Goal: Transaction & Acquisition: Purchase product/service

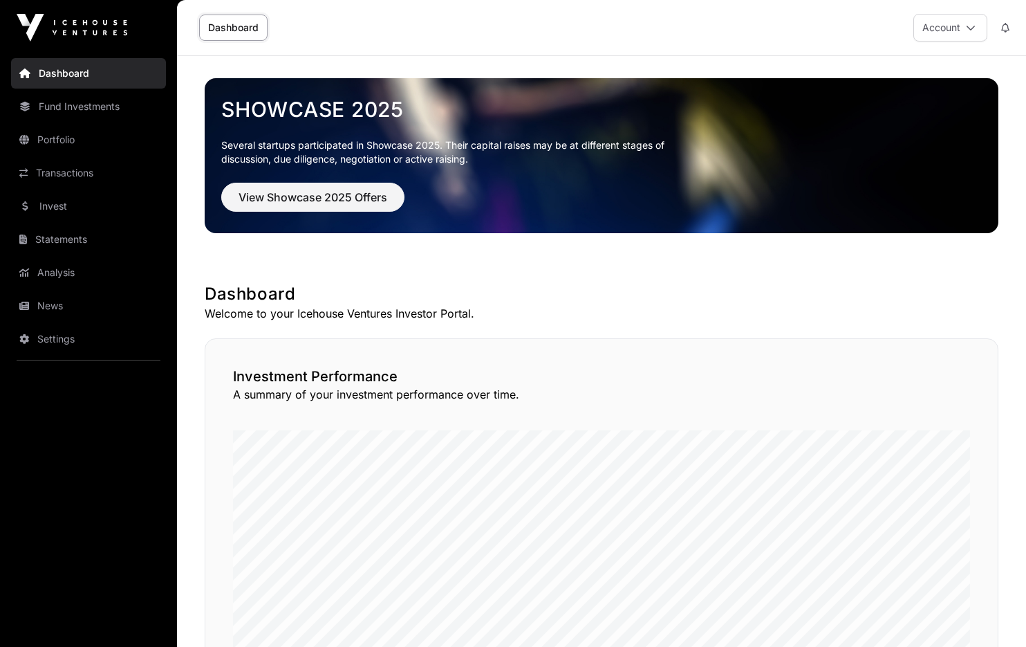
click at [58, 136] on link "Portfolio" at bounding box center [88, 139] width 155 height 30
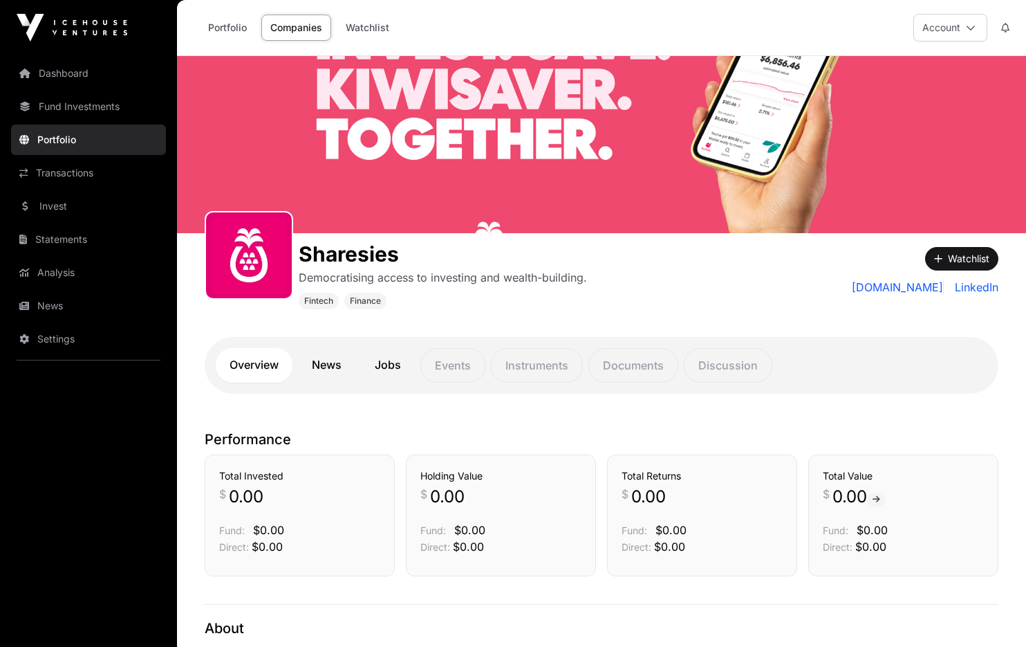
click at [53, 207] on link "Invest" at bounding box center [88, 206] width 155 height 30
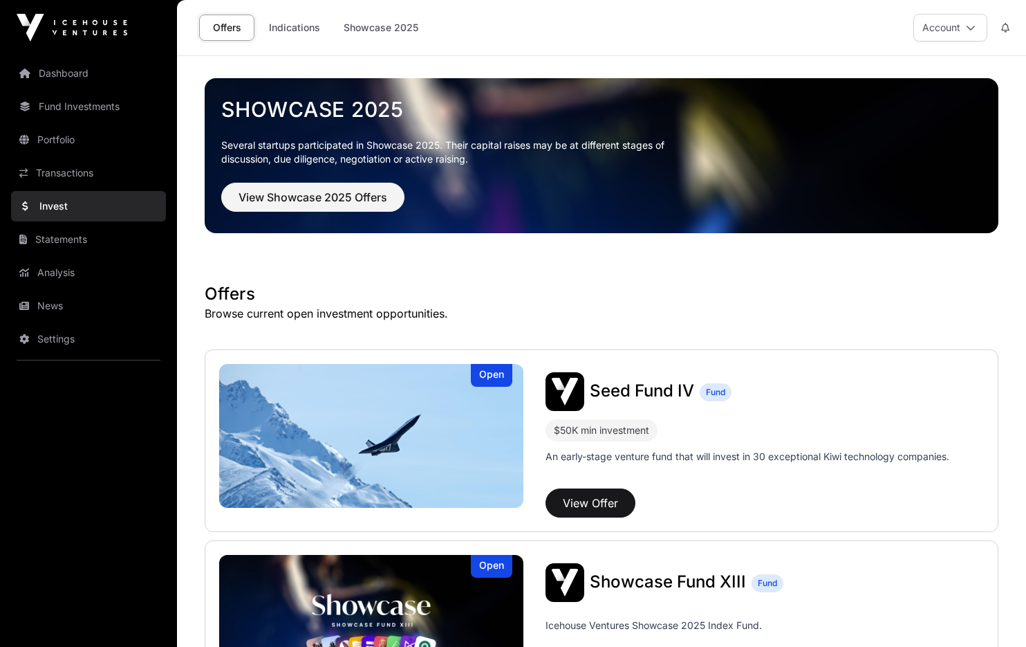
click at [57, 76] on link "Dashboard" at bounding box center [88, 73] width 155 height 30
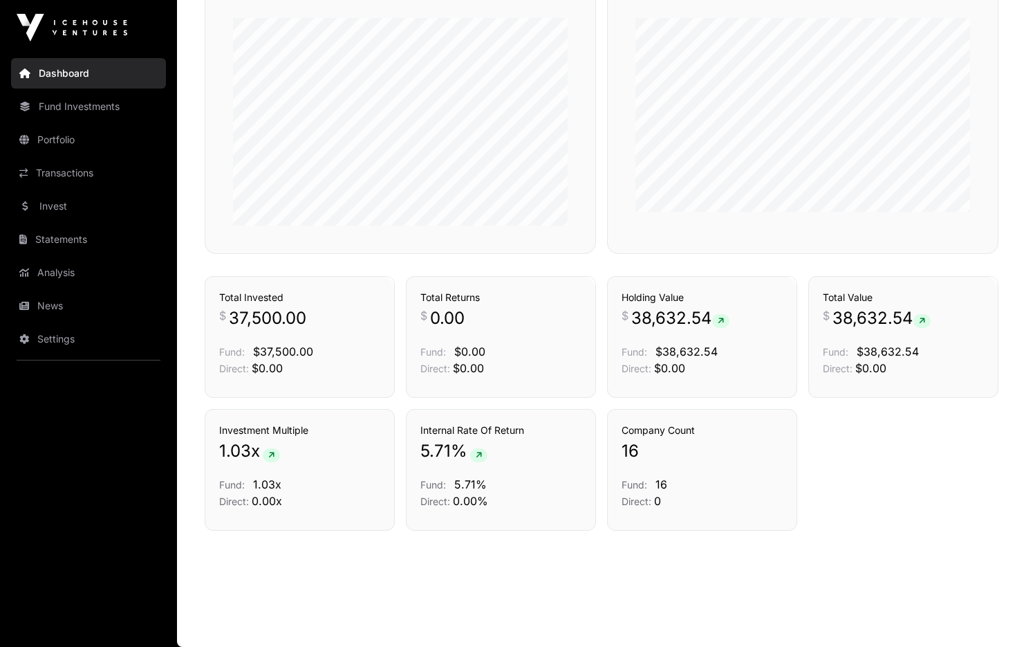
scroll to position [865, 0]
click at [68, 107] on link "Fund Investments" at bounding box center [88, 106] width 155 height 30
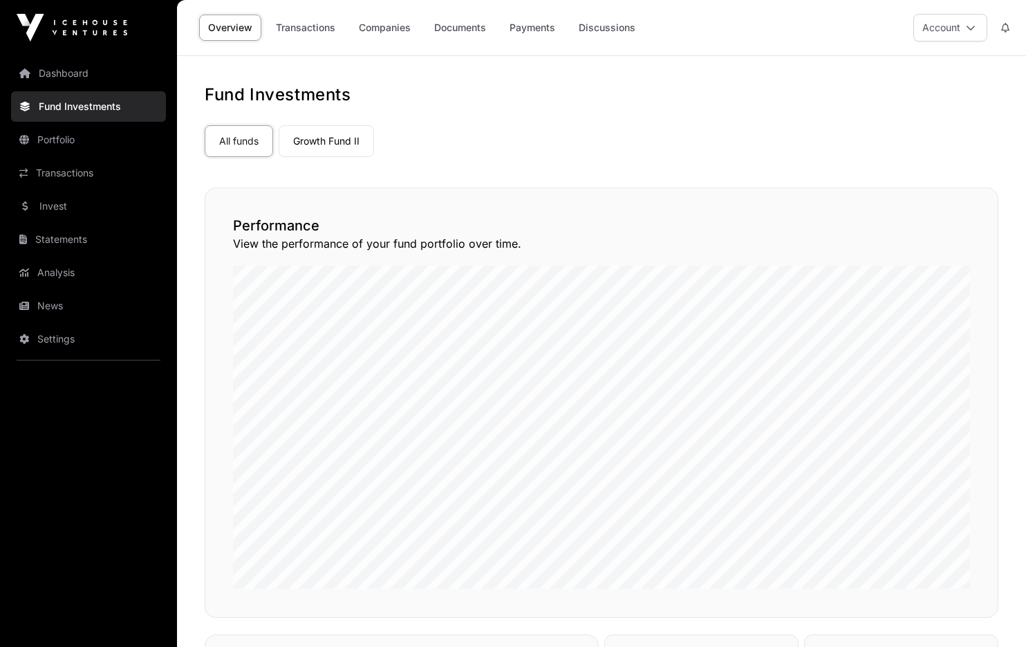
click at [531, 30] on link "Payments" at bounding box center [533, 28] width 64 height 26
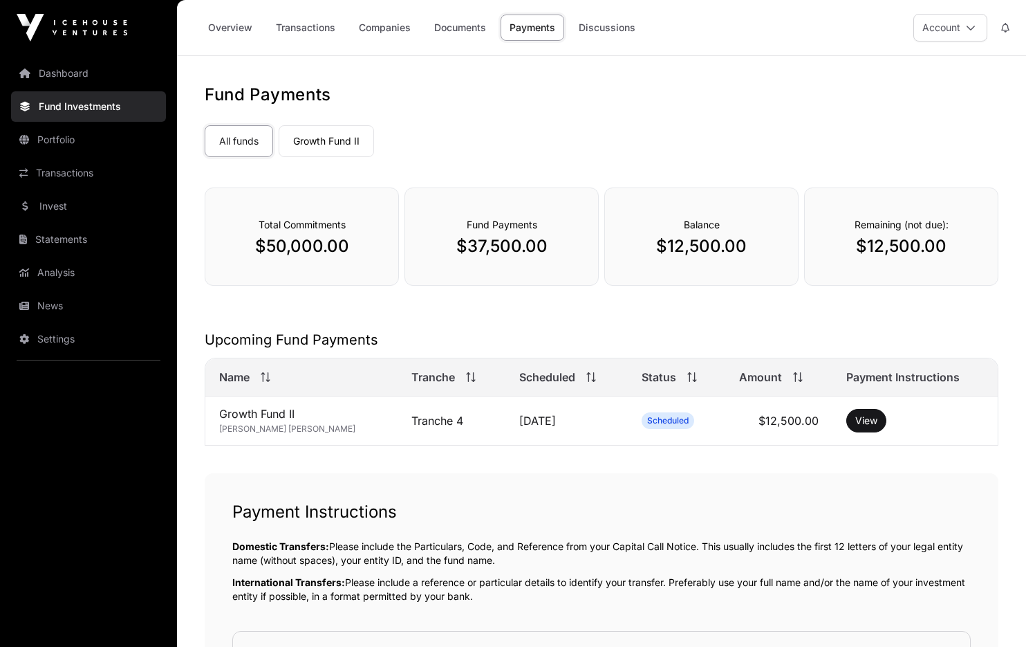
click at [395, 30] on link "Companies" at bounding box center [385, 28] width 70 height 26
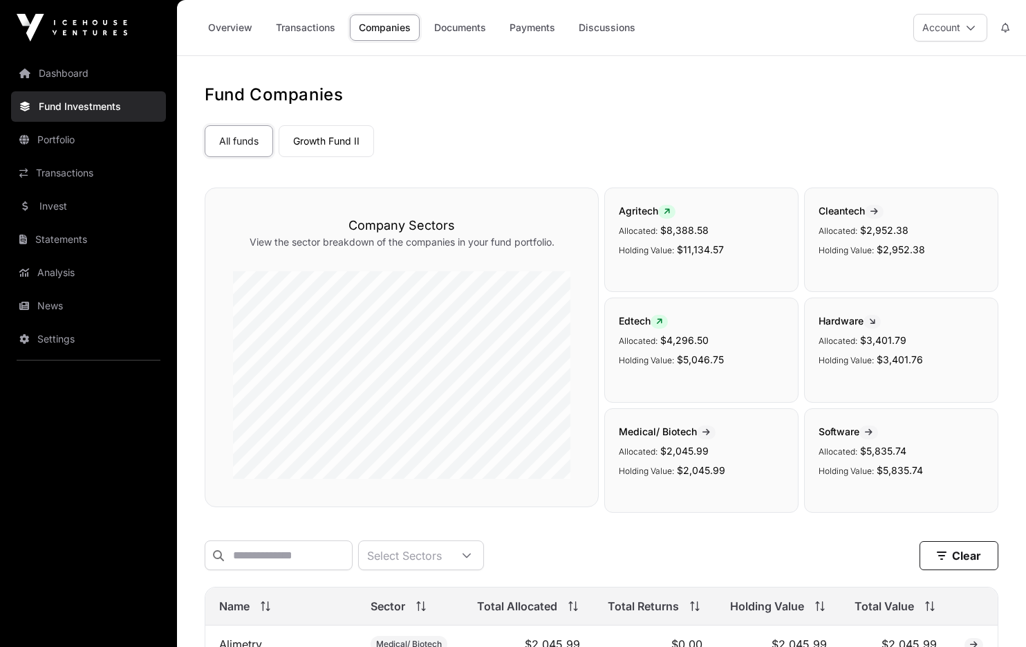
scroll to position [840, 0]
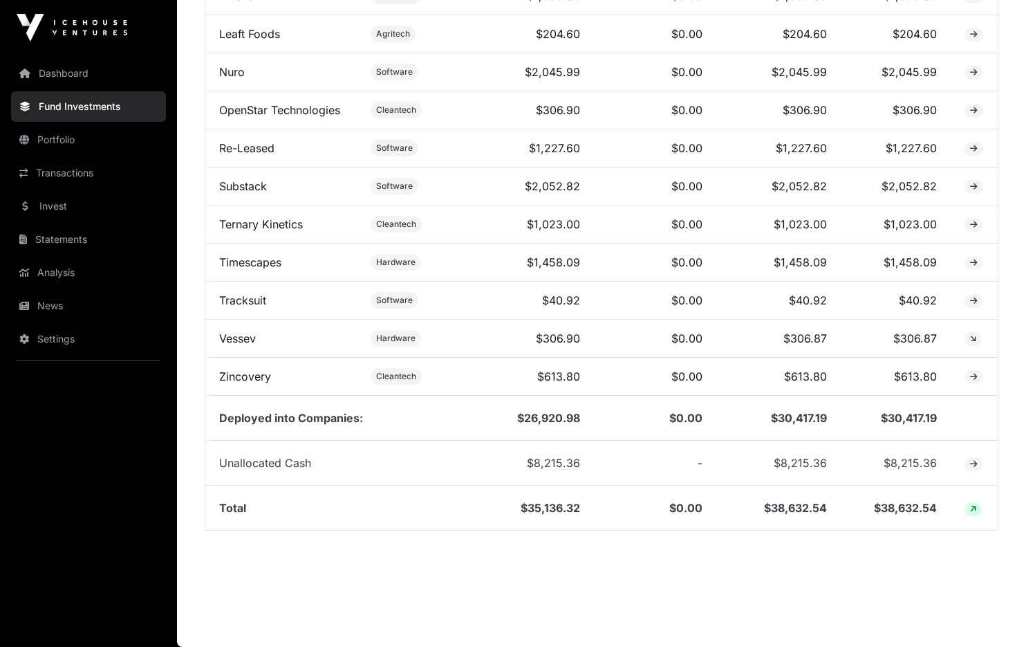
click at [59, 139] on link "Portfolio" at bounding box center [88, 139] width 155 height 30
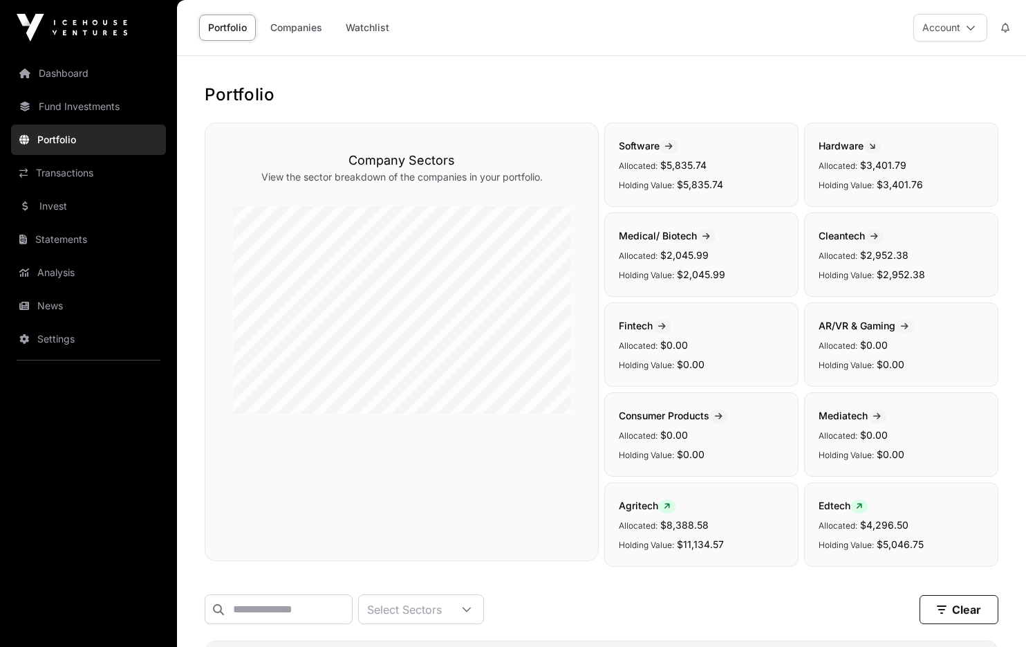
click at [972, 28] on icon at bounding box center [971, 28] width 10 height 10
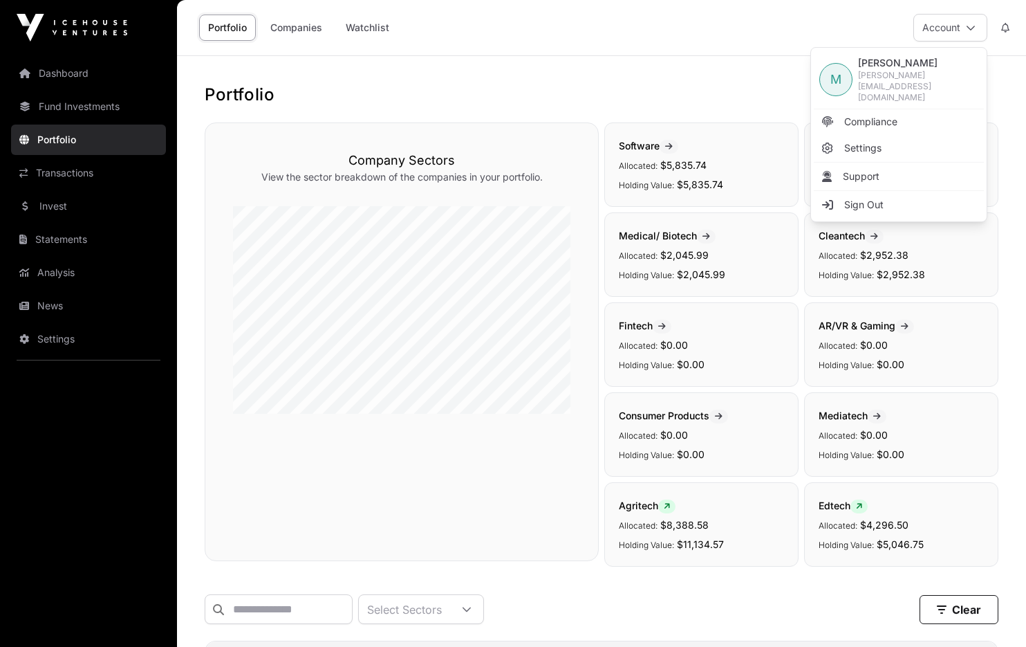
click at [767, 35] on div "Portfolio Companies Watchlist Account" at bounding box center [601, 27] width 833 height 55
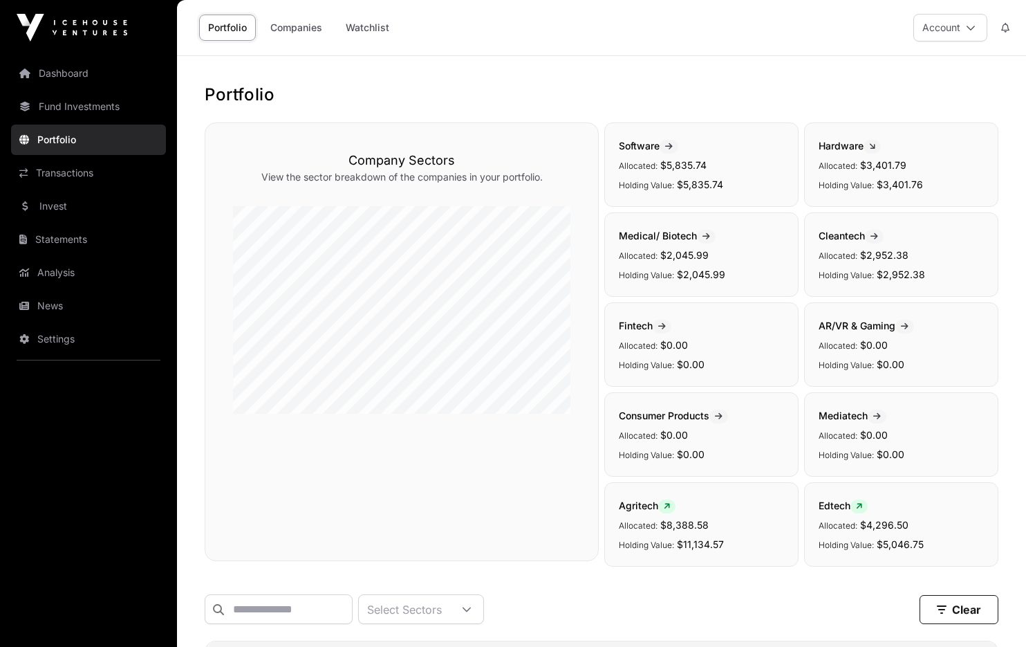
click at [80, 173] on link "Transactions" at bounding box center [88, 173] width 155 height 30
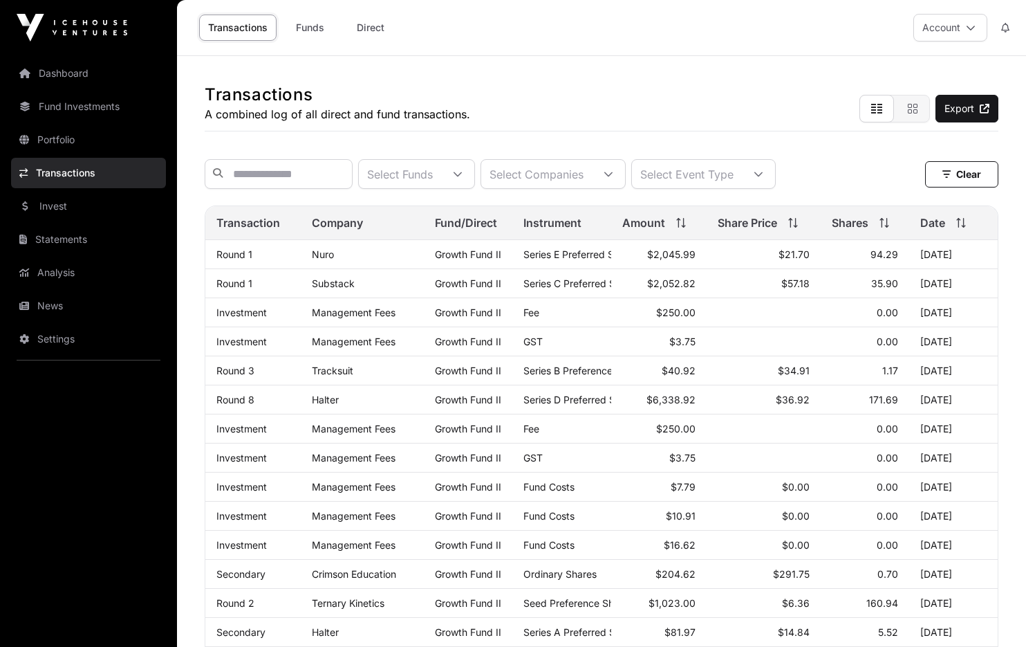
click at [367, 24] on link "Direct" at bounding box center [370, 28] width 55 height 26
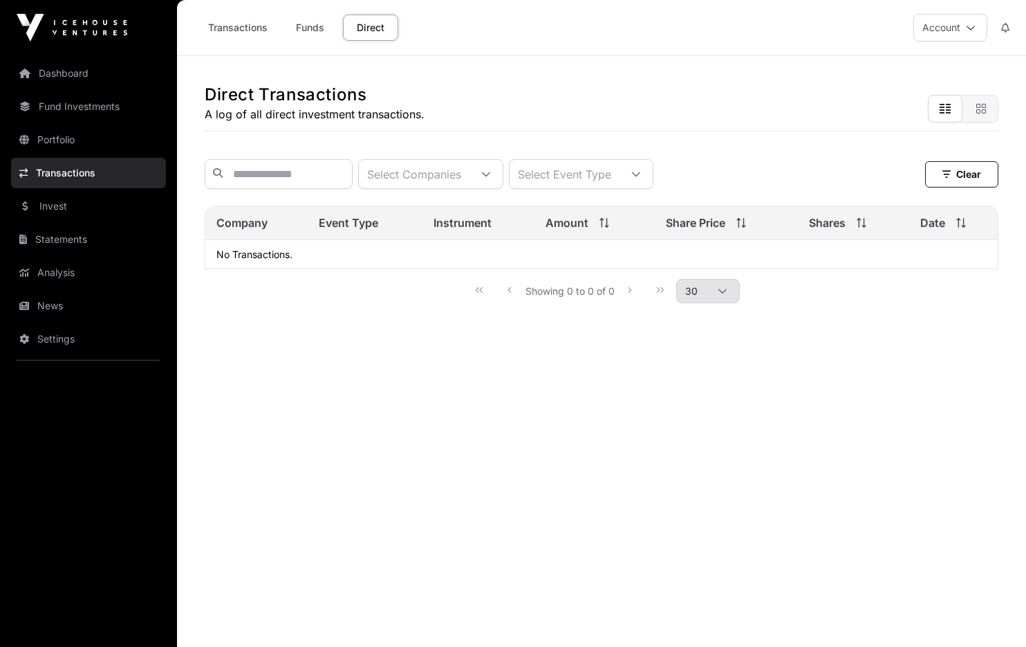
click at [313, 17] on link "Funds" at bounding box center [309, 28] width 55 height 26
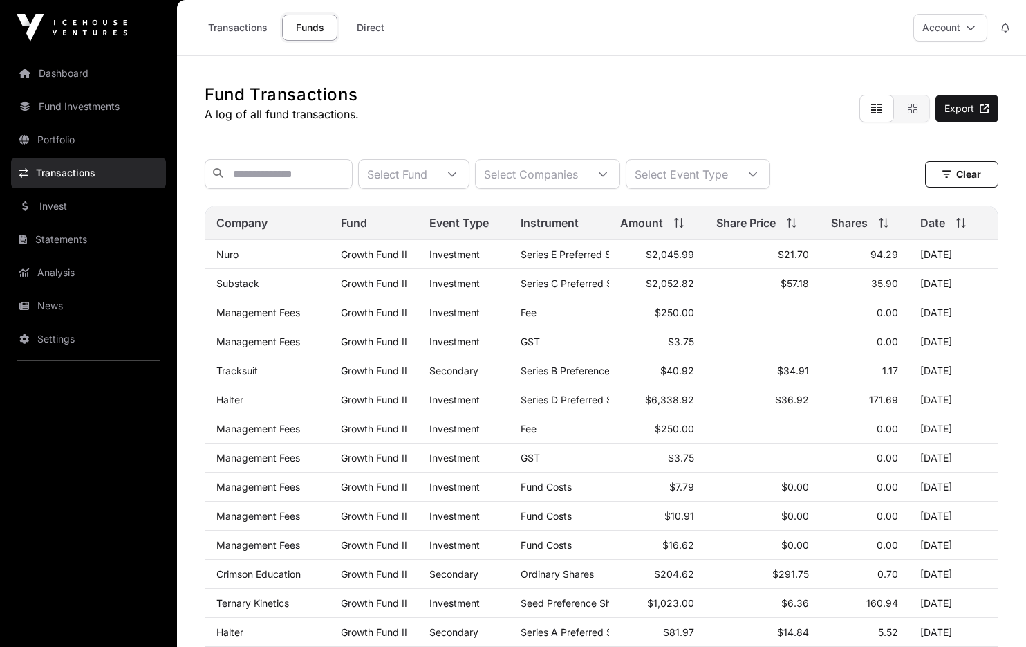
click at [62, 212] on link "Invest" at bounding box center [88, 206] width 155 height 30
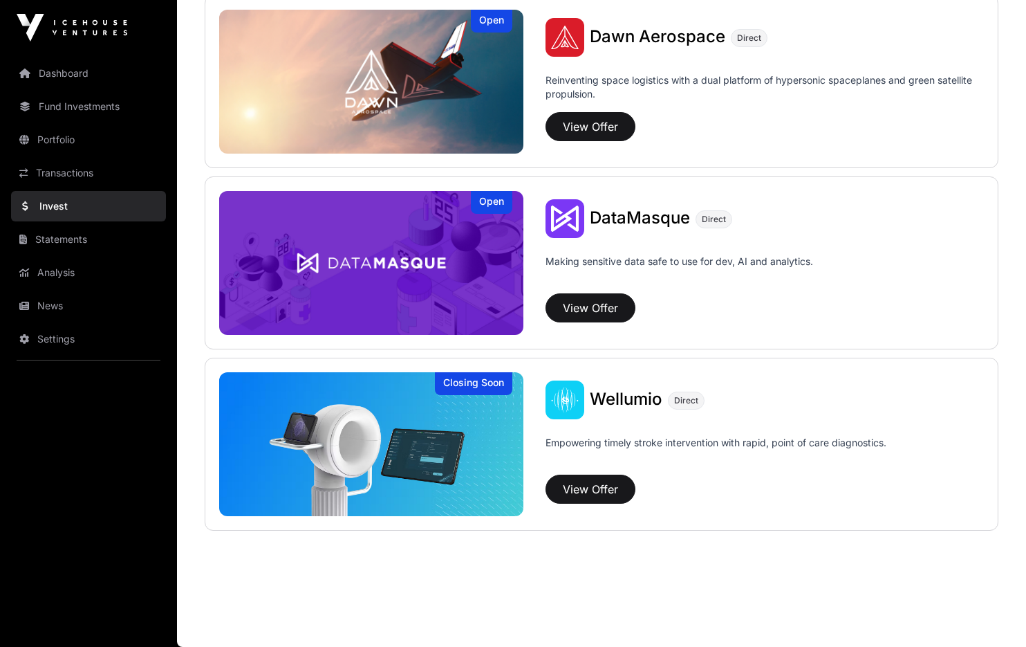
scroll to position [1632, 0]
click at [59, 239] on link "Statements" at bounding box center [88, 239] width 155 height 30
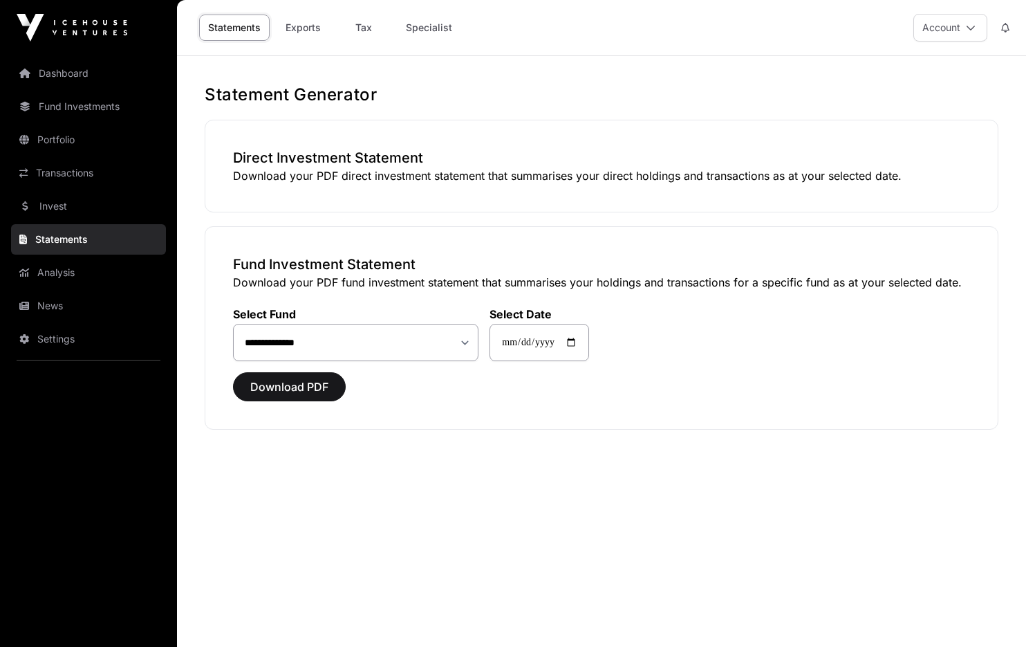
click at [72, 273] on link "Analysis" at bounding box center [88, 272] width 155 height 30
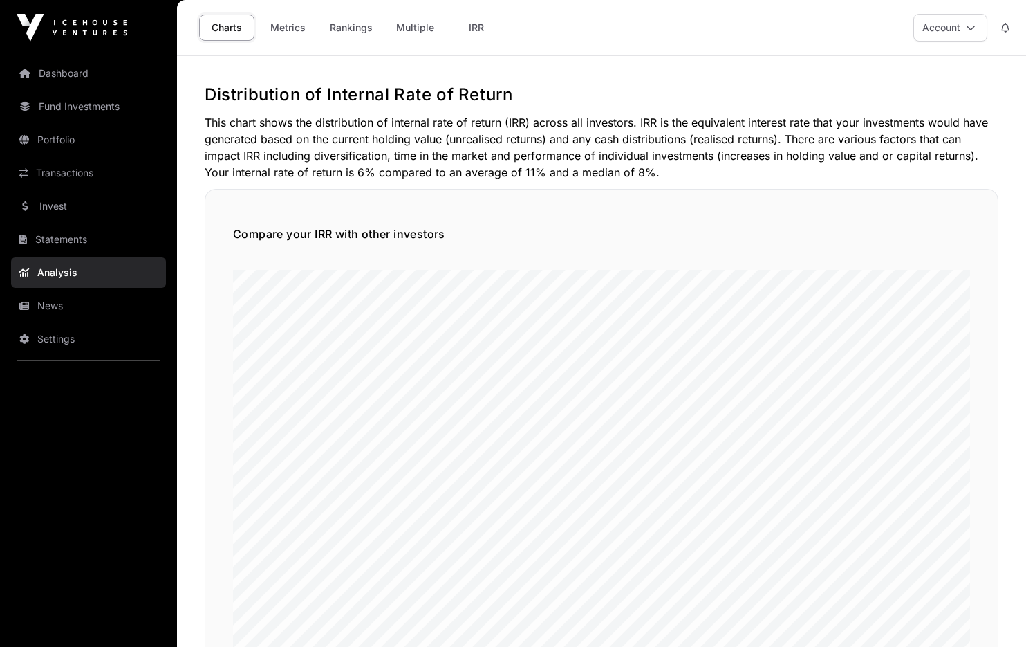
click at [56, 67] on link "Dashboard" at bounding box center [88, 73] width 155 height 30
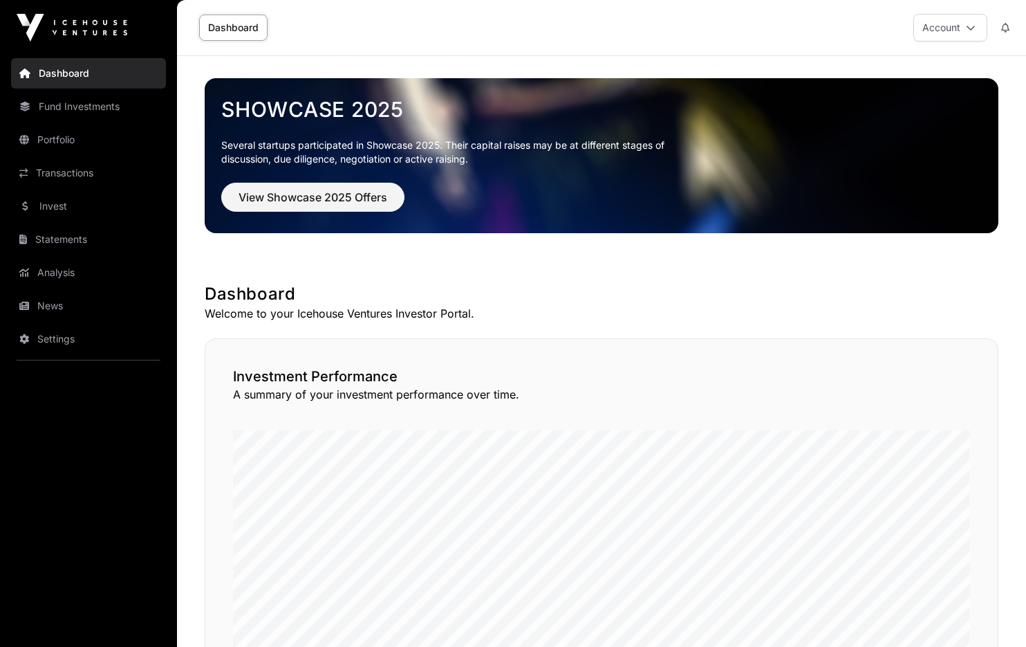
click at [972, 29] on icon at bounding box center [971, 28] width 10 height 10
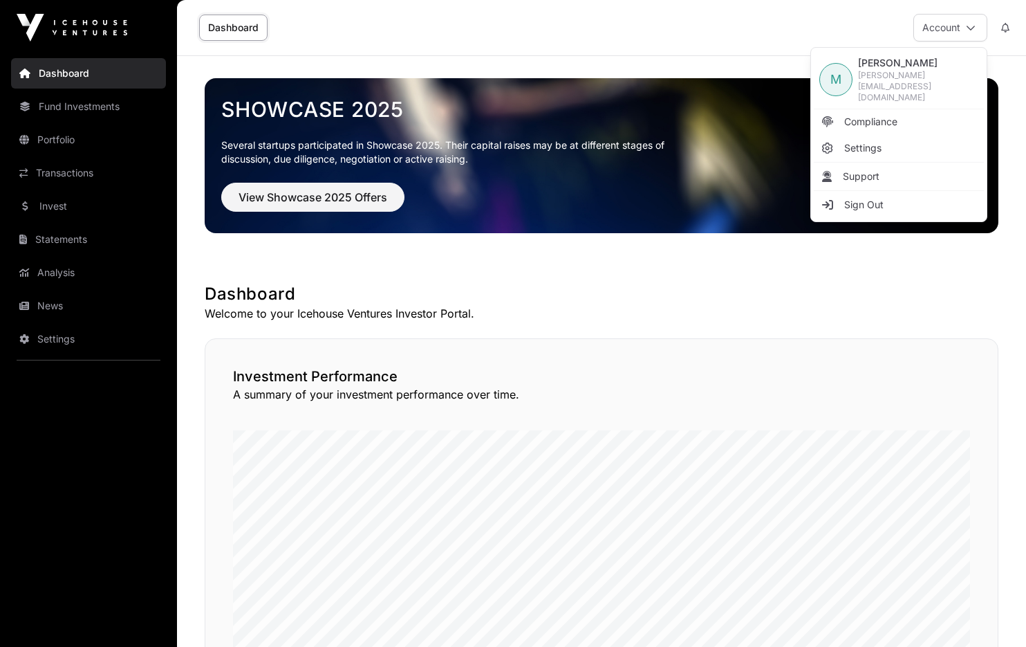
click at [854, 115] on span "Compliance" at bounding box center [871, 122] width 53 height 14
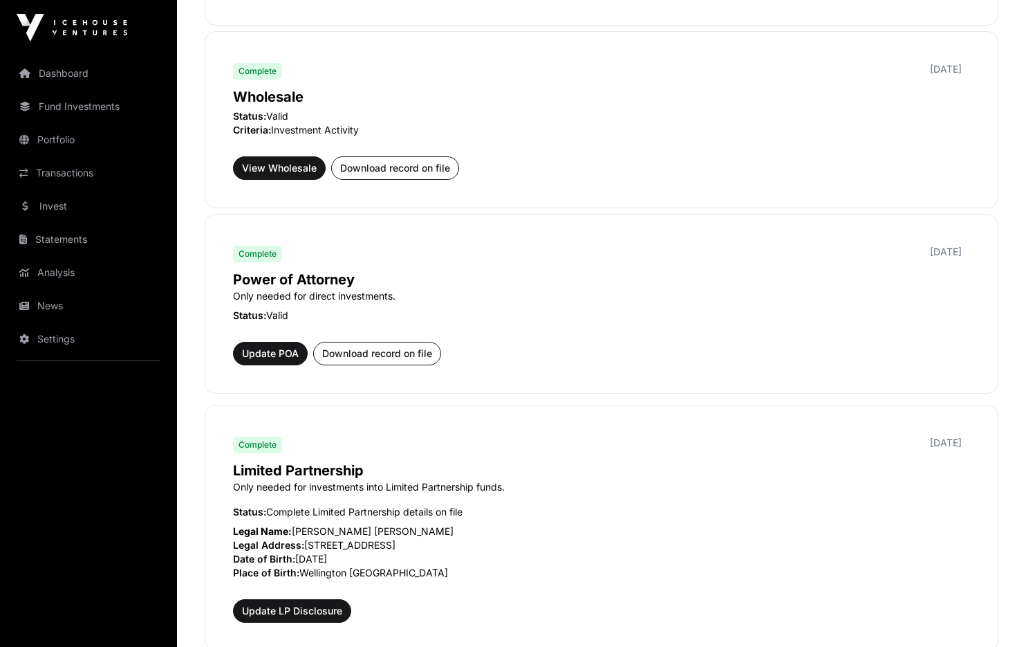
scroll to position [611, 0]
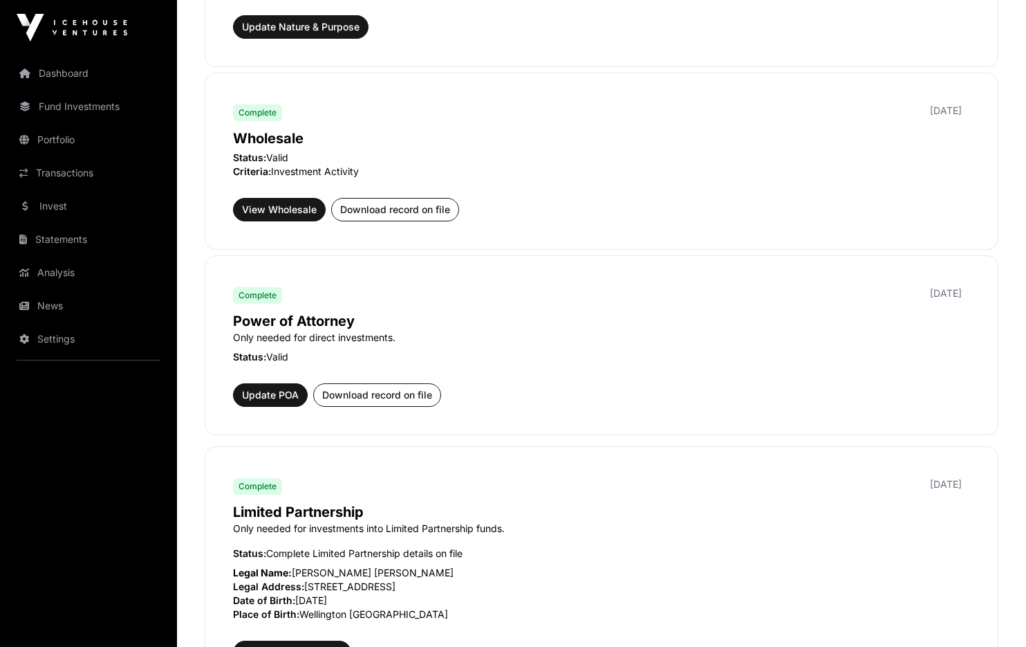
click at [53, 203] on link "Invest" at bounding box center [88, 206] width 155 height 30
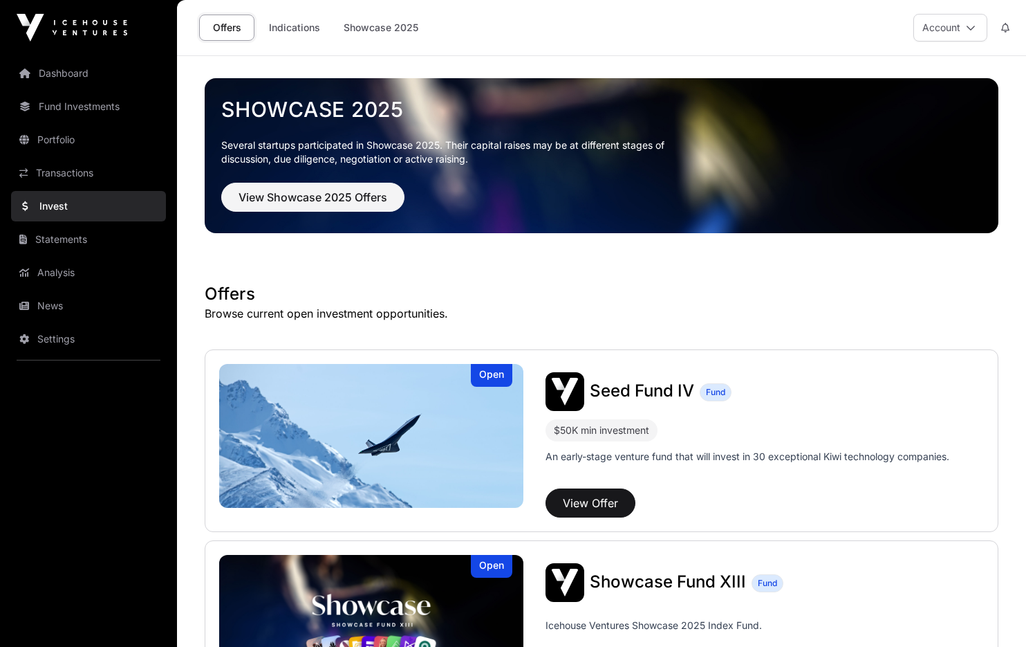
click at [295, 26] on link "Indications" at bounding box center [294, 28] width 69 height 26
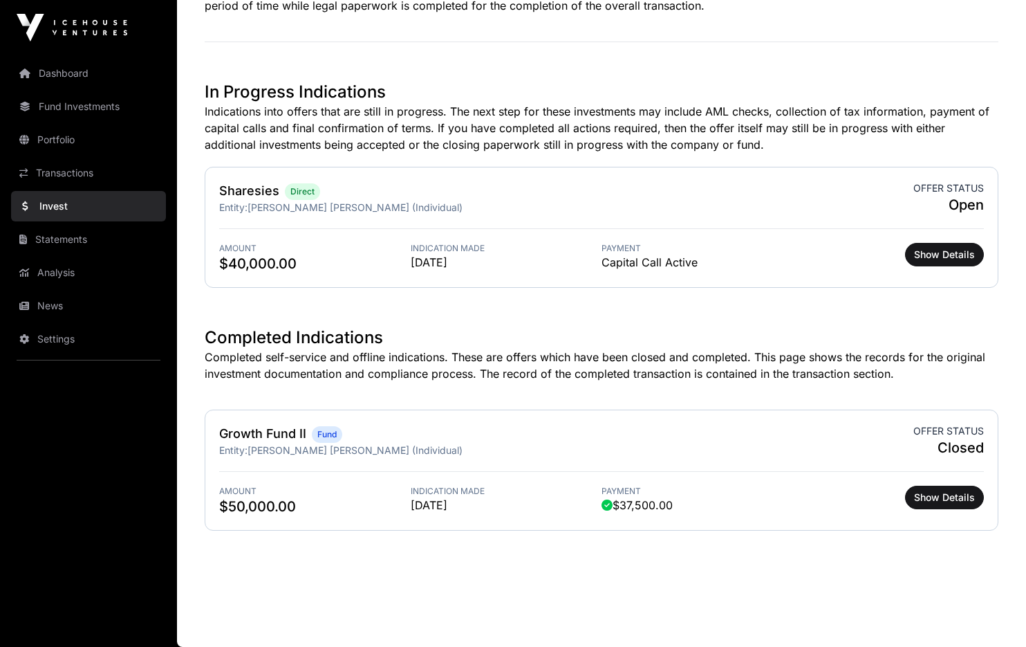
scroll to position [330, 0]
click at [947, 255] on span "Show Details" at bounding box center [944, 255] width 61 height 14
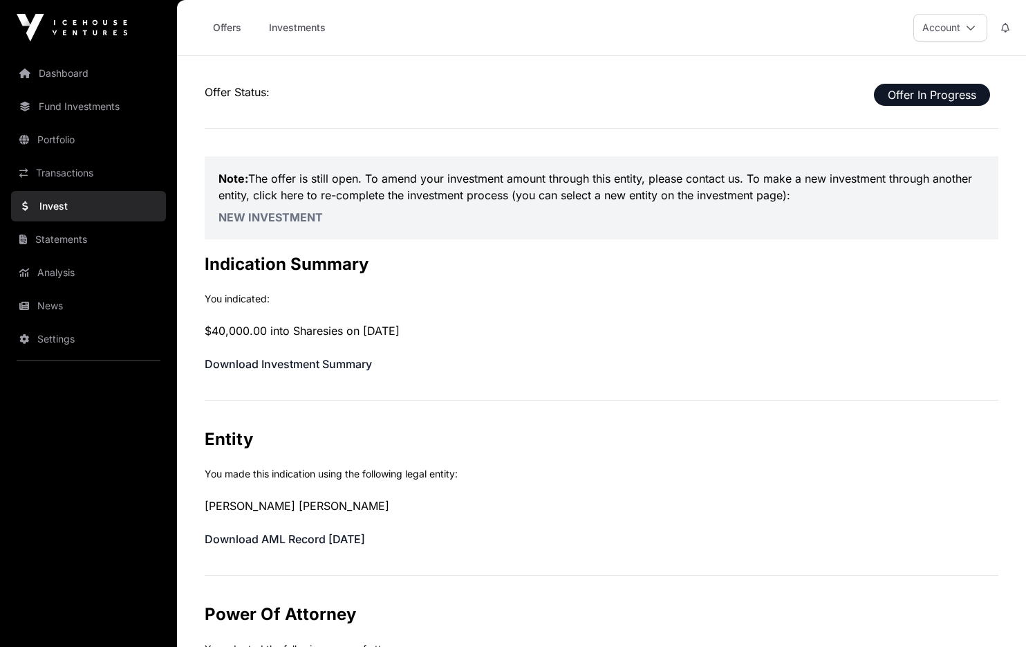
click at [284, 30] on link "Investments" at bounding box center [297, 28] width 75 height 26
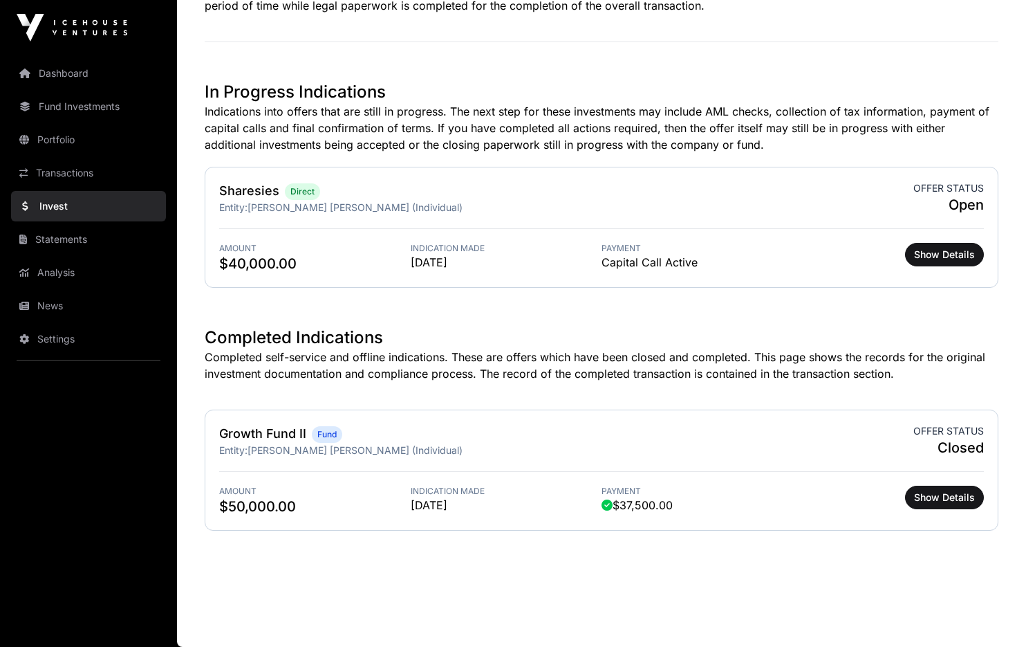
scroll to position [330, 0]
click at [944, 254] on span "Show Details" at bounding box center [944, 255] width 61 height 14
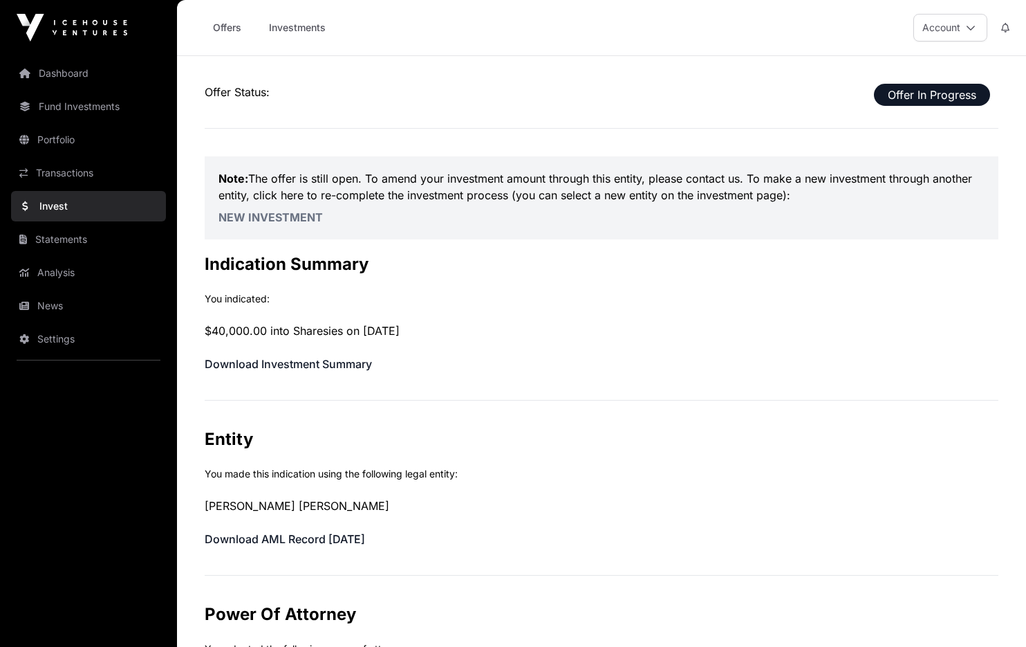
click at [291, 217] on link "New Investment" at bounding box center [271, 217] width 104 height 14
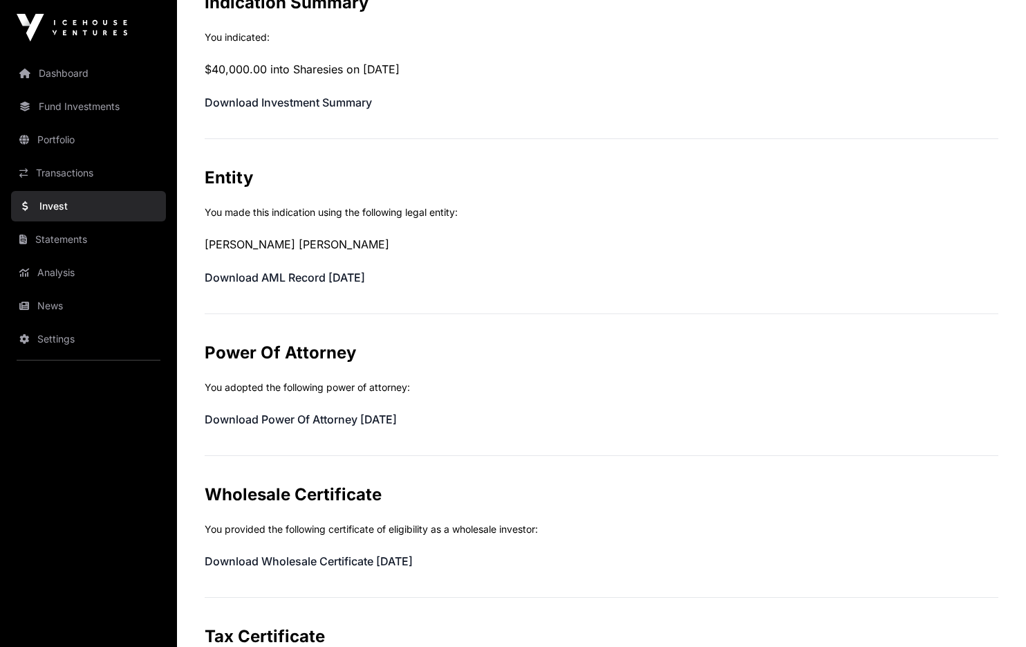
scroll to position [274, 0]
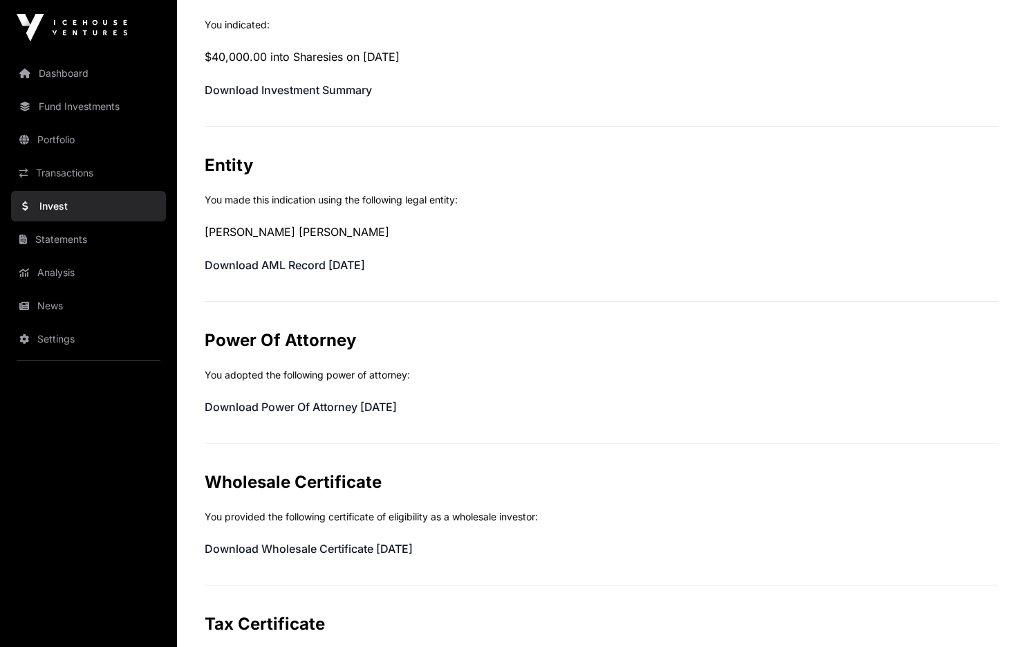
click at [61, 173] on link "Transactions" at bounding box center [88, 173] width 155 height 30
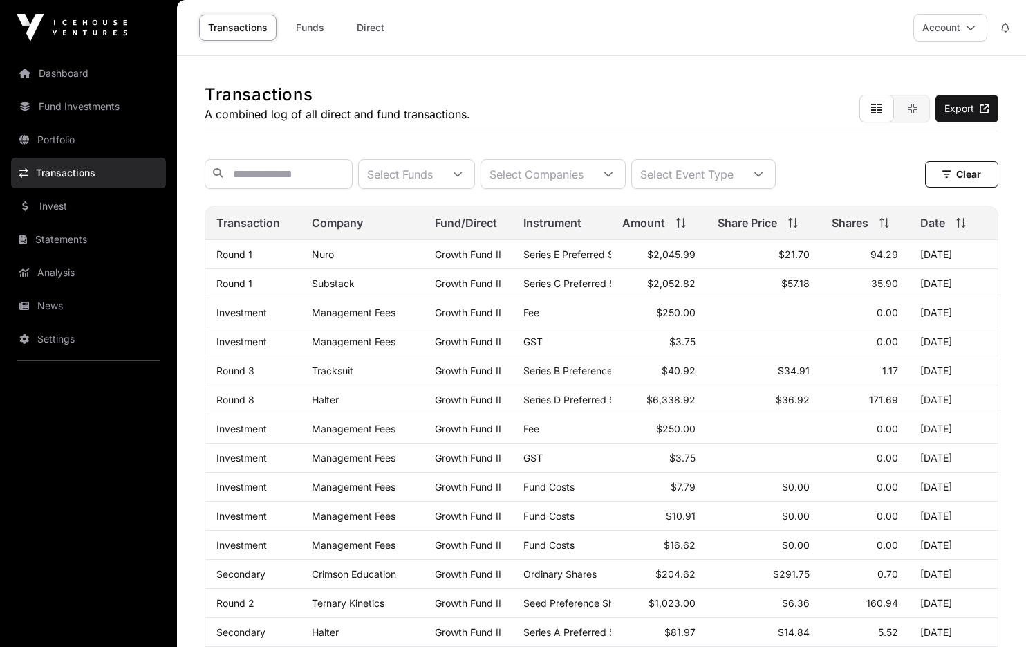
click at [474, 174] on div at bounding box center [457, 174] width 33 height 28
click at [542, 120] on div "Transactions A combined log of all direct and fund transactions. Export" at bounding box center [602, 93] width 794 height 75
click at [371, 30] on link "Direct" at bounding box center [370, 28] width 55 height 26
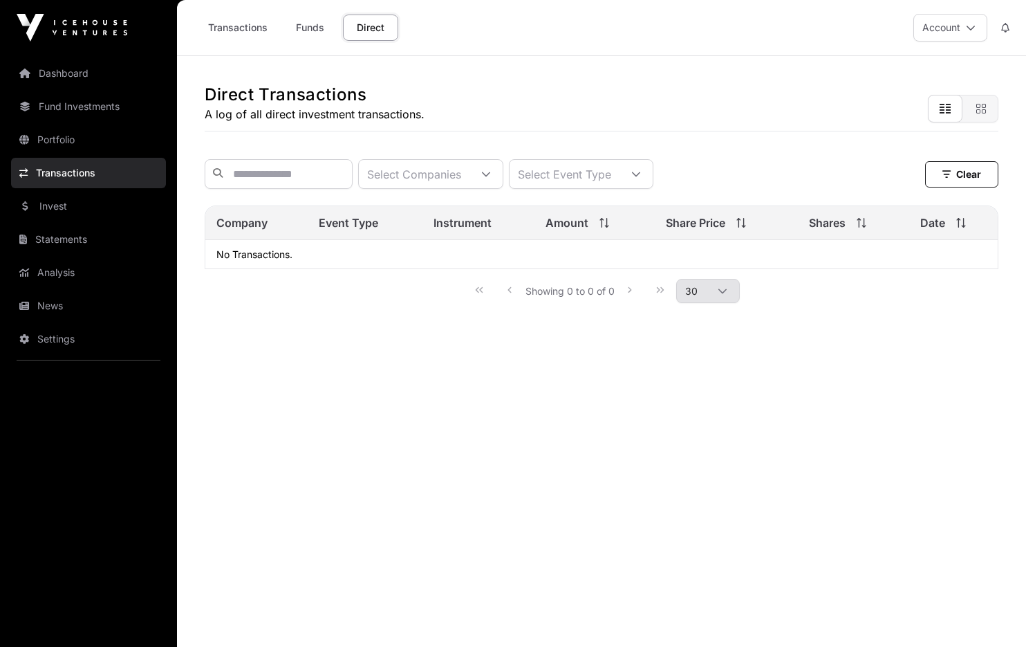
click at [319, 29] on link "Funds" at bounding box center [309, 28] width 55 height 26
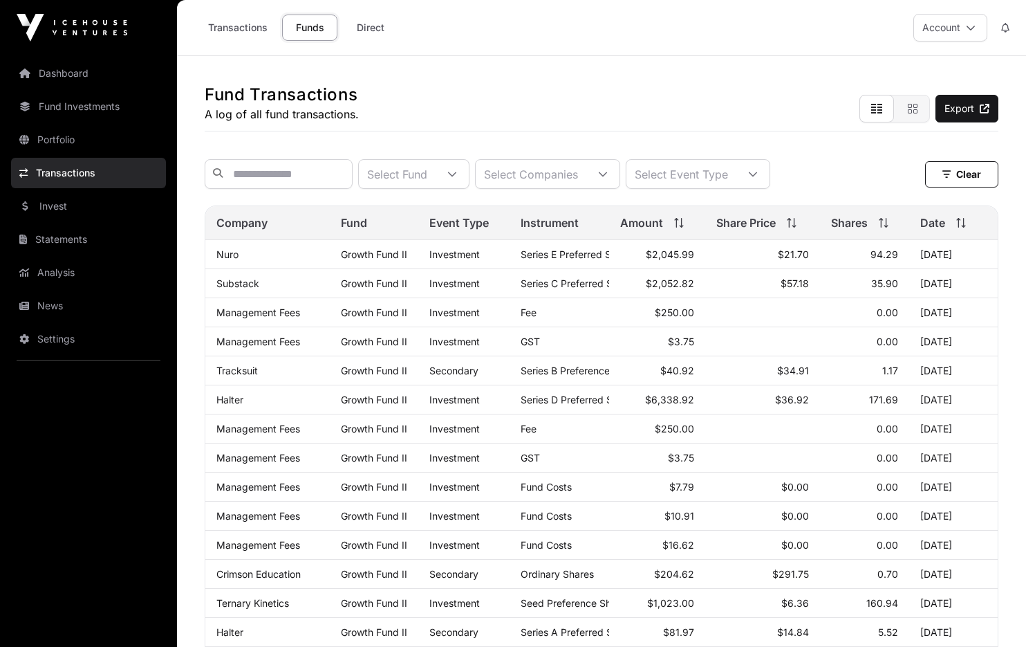
click at [55, 71] on link "Dashboard" at bounding box center [88, 73] width 155 height 30
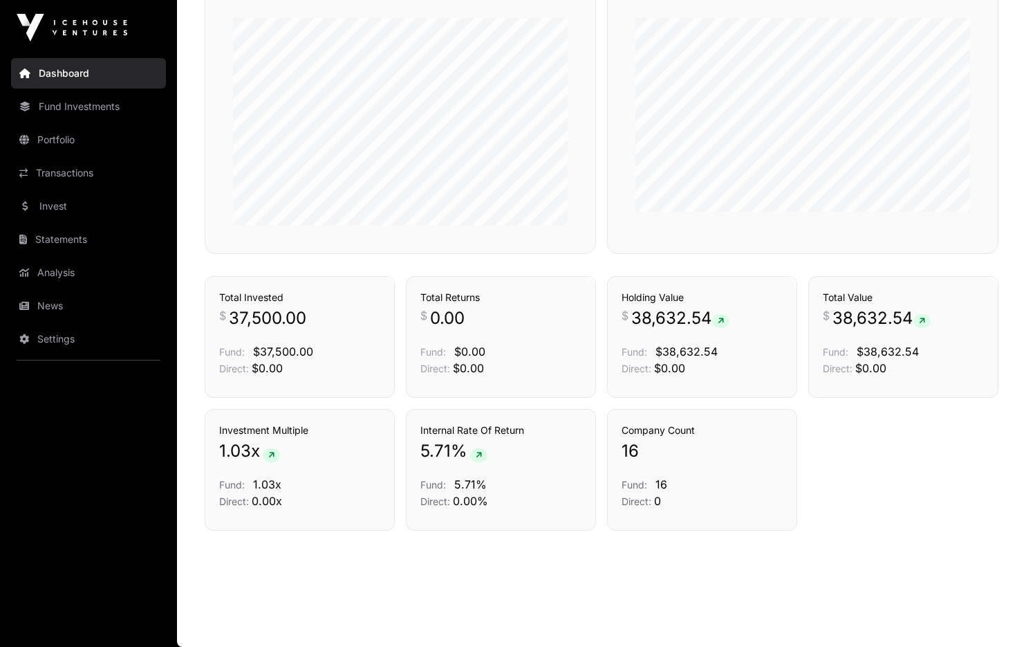
scroll to position [865, 0]
click at [48, 335] on link "Settings" at bounding box center [88, 339] width 155 height 30
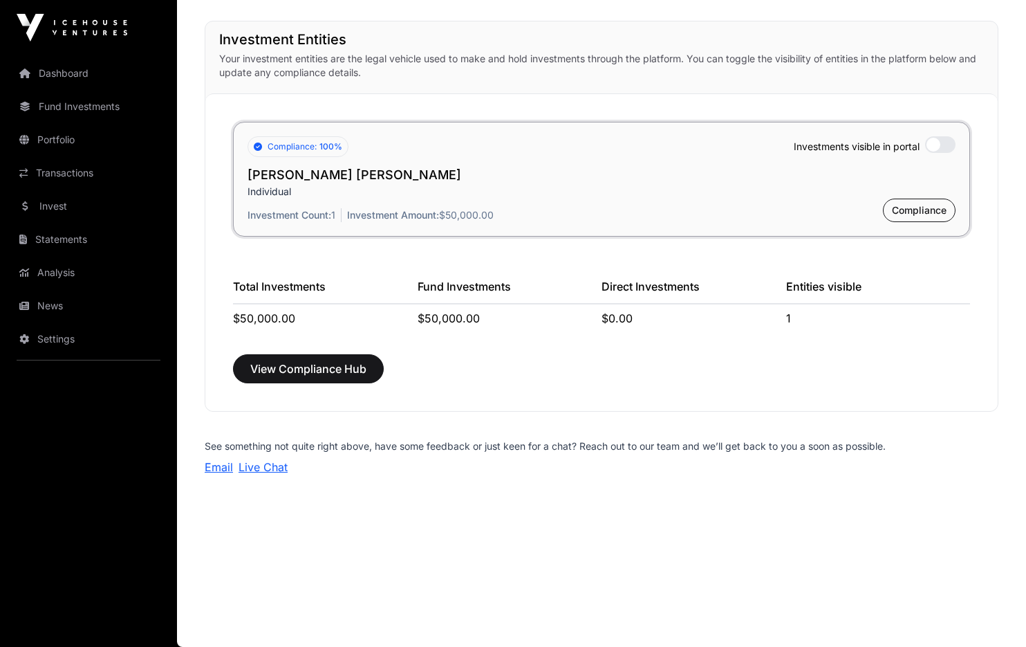
scroll to position [1031, 0]
click at [47, 276] on link "Analysis" at bounding box center [88, 272] width 155 height 30
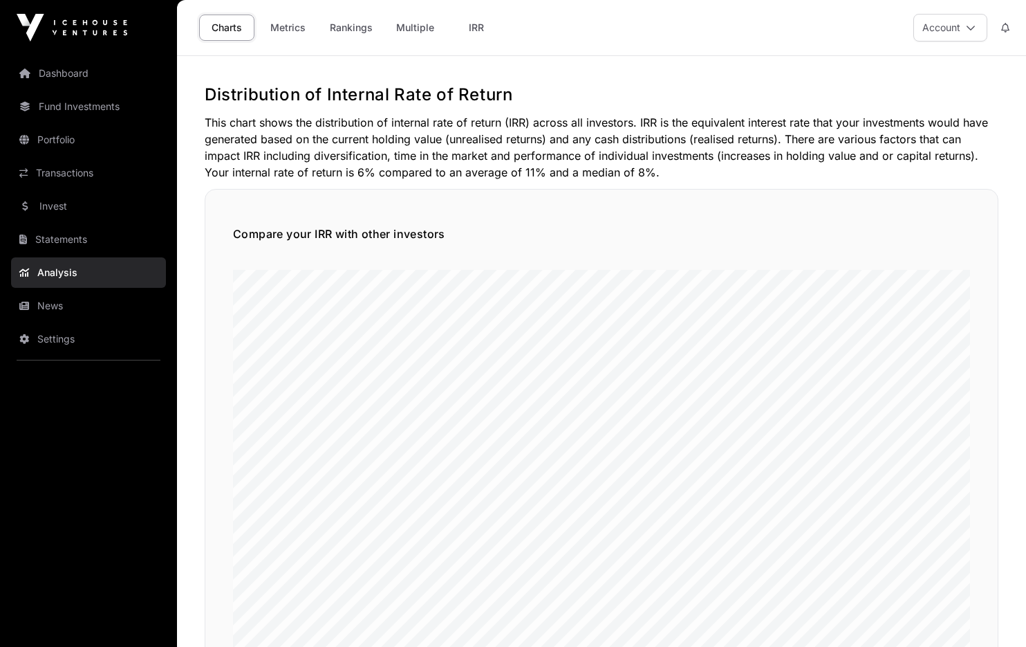
scroll to position [1533, 0]
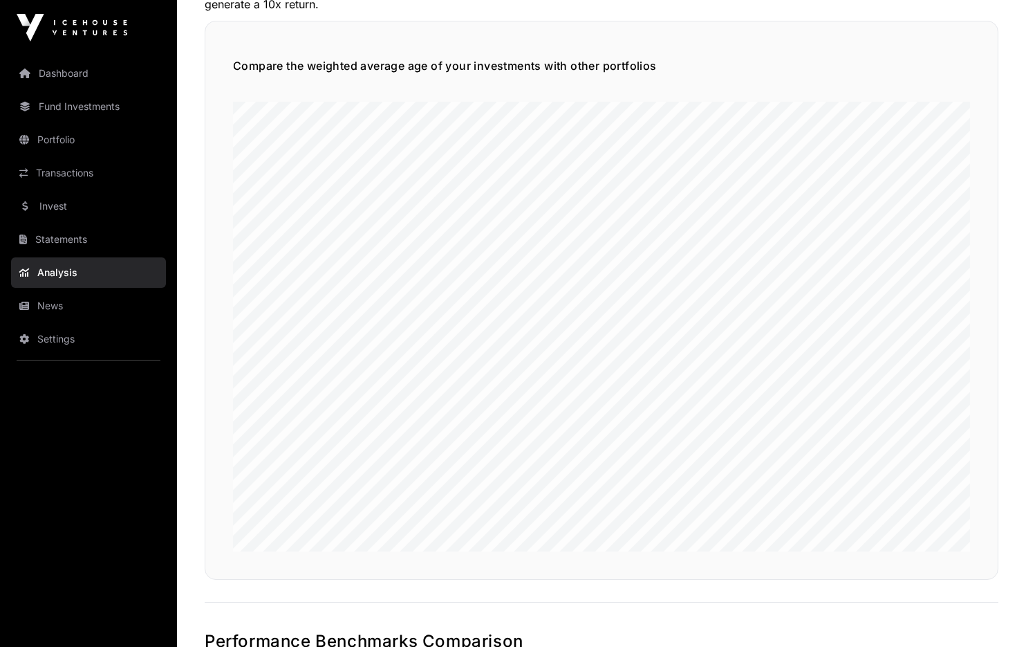
click at [57, 172] on link "Transactions" at bounding box center [88, 173] width 155 height 30
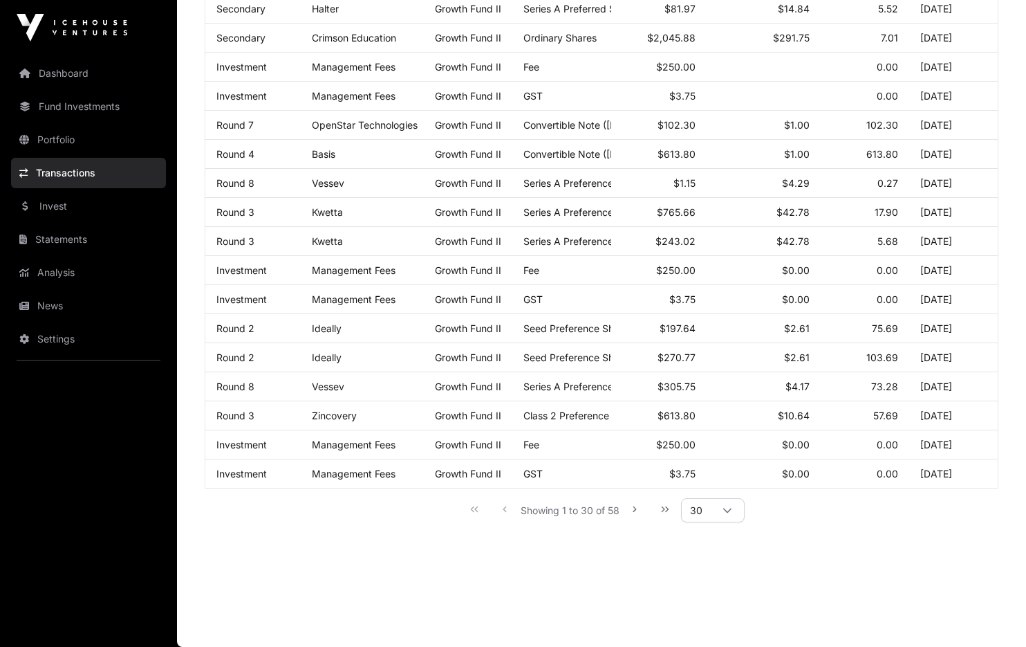
click at [55, 142] on link "Portfolio" at bounding box center [88, 139] width 155 height 30
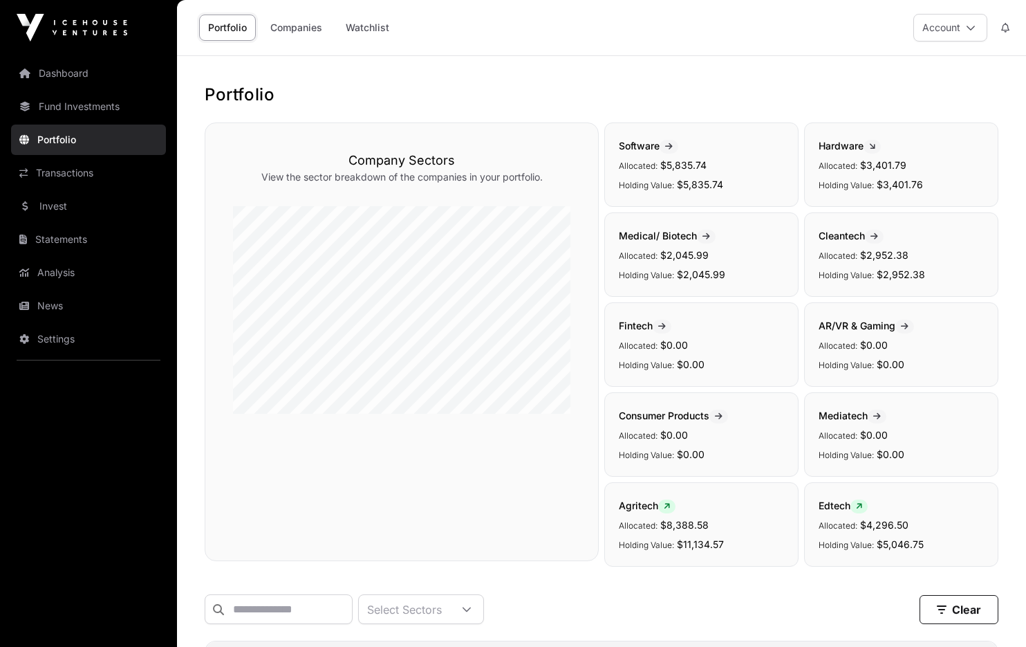
click at [81, 108] on link "Fund Investments" at bounding box center [88, 106] width 155 height 30
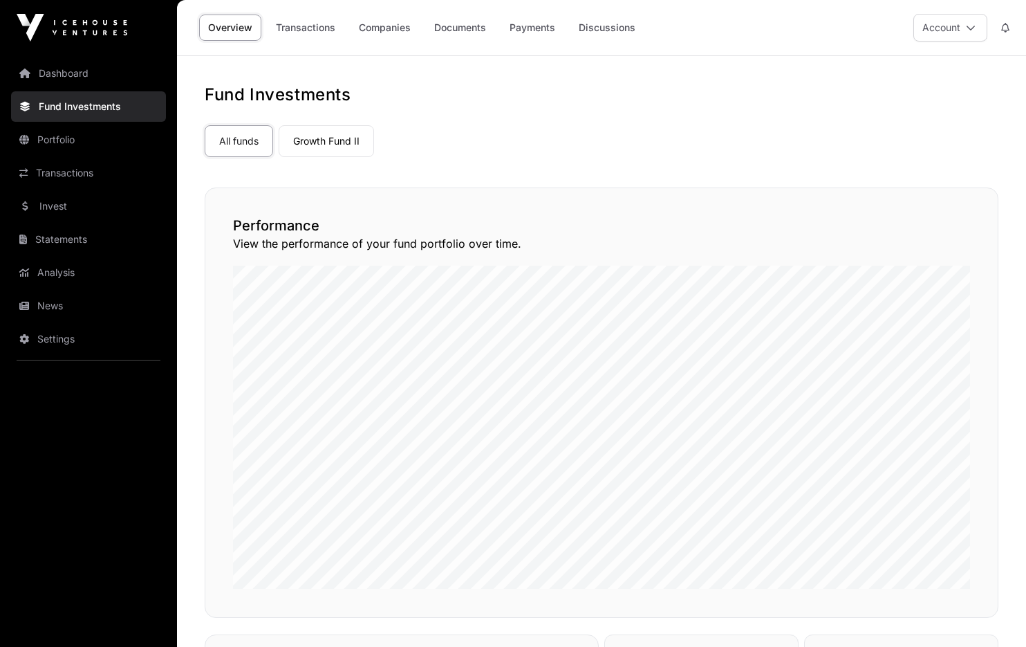
click at [310, 25] on link "Transactions" at bounding box center [305, 28] width 77 height 26
click at [380, 25] on link "Companies" at bounding box center [385, 28] width 70 height 26
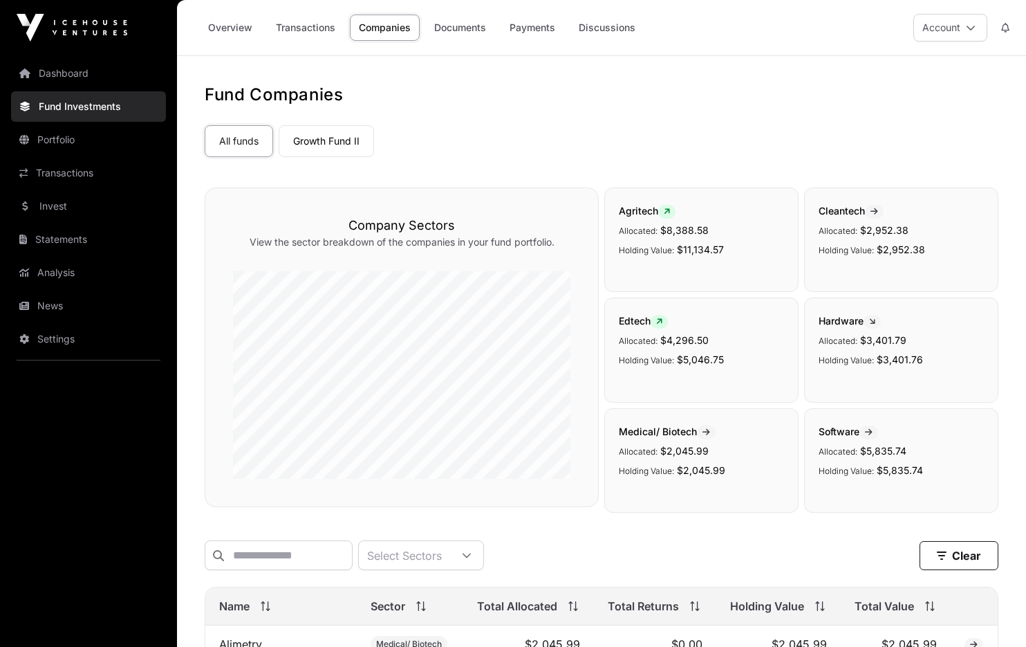
click at [454, 31] on link "Documents" at bounding box center [460, 28] width 70 height 26
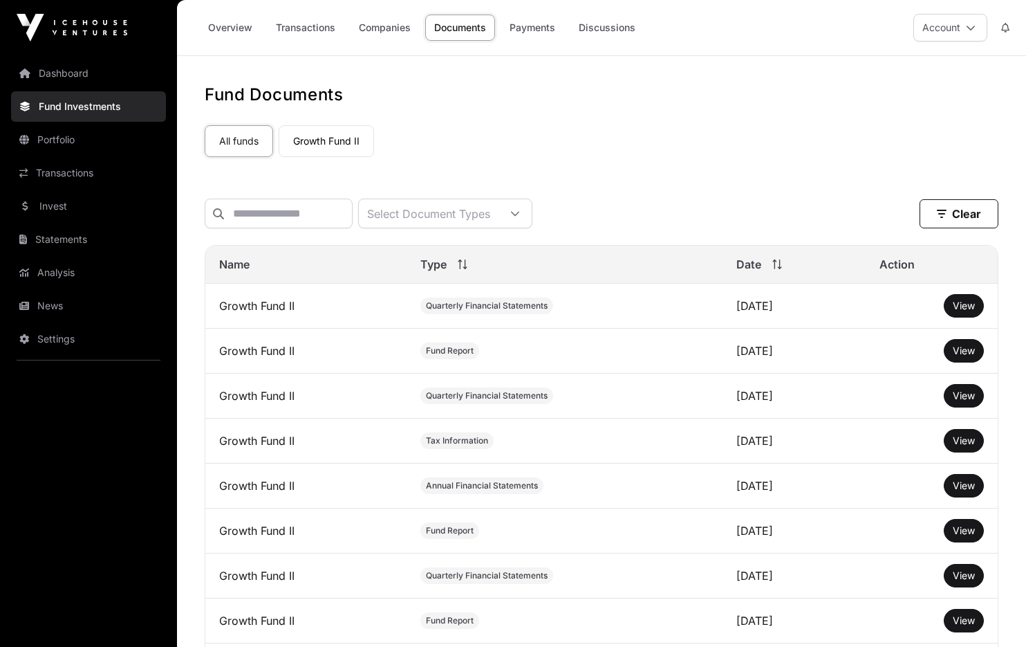
click at [536, 26] on link "Payments" at bounding box center [533, 28] width 64 height 26
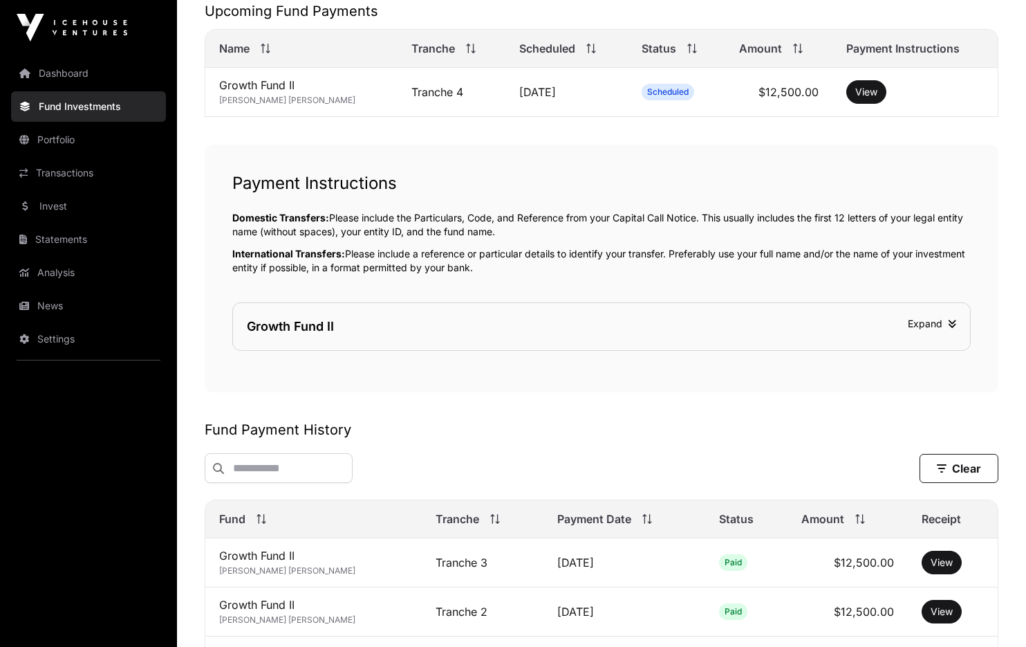
scroll to position [347, 0]
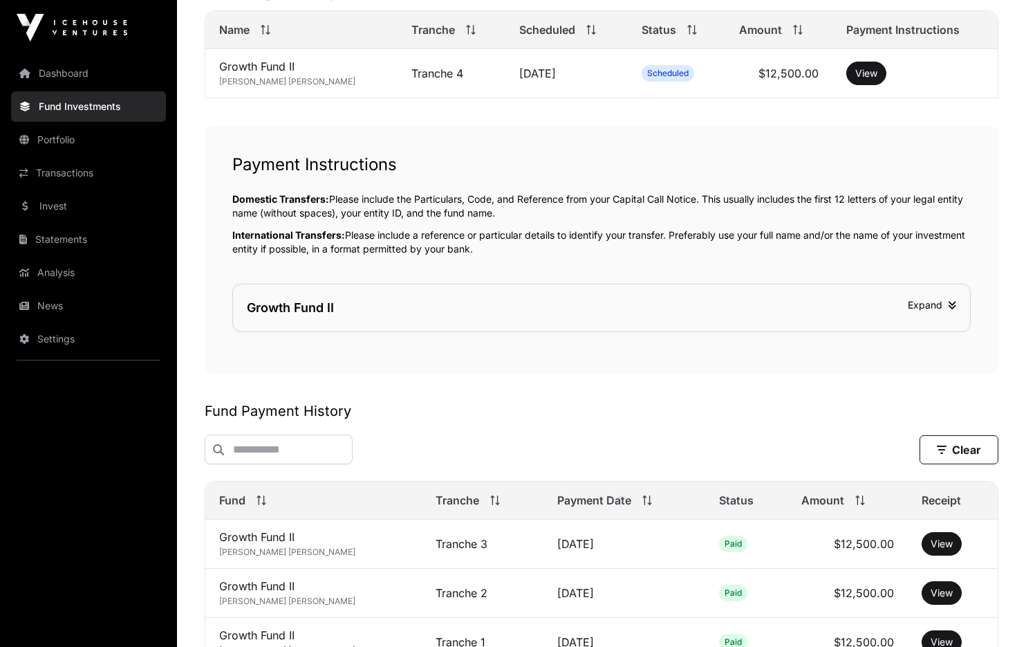
click at [948, 305] on icon at bounding box center [952, 305] width 8 height 10
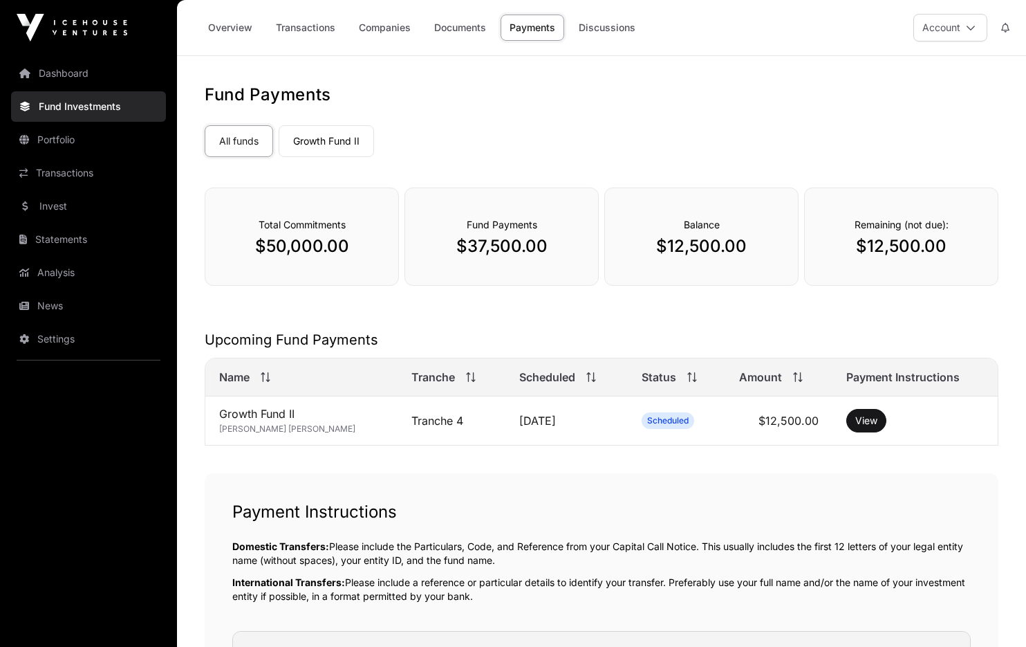
scroll to position [0, 0]
click at [606, 30] on link "Discussions" at bounding box center [607, 28] width 75 height 26
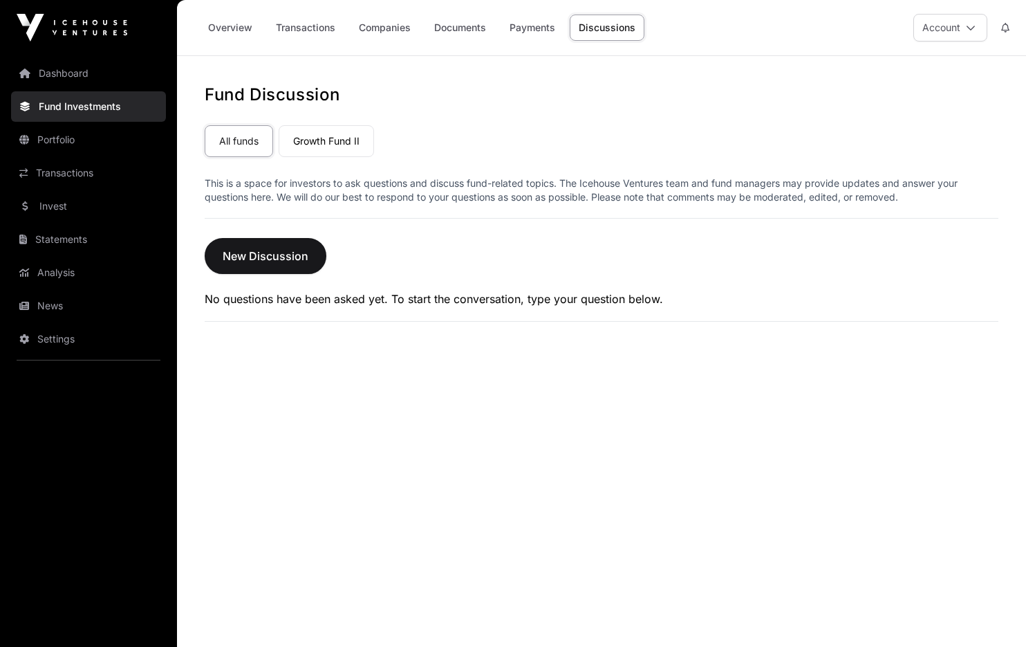
click at [73, 72] on link "Dashboard" at bounding box center [88, 73] width 155 height 30
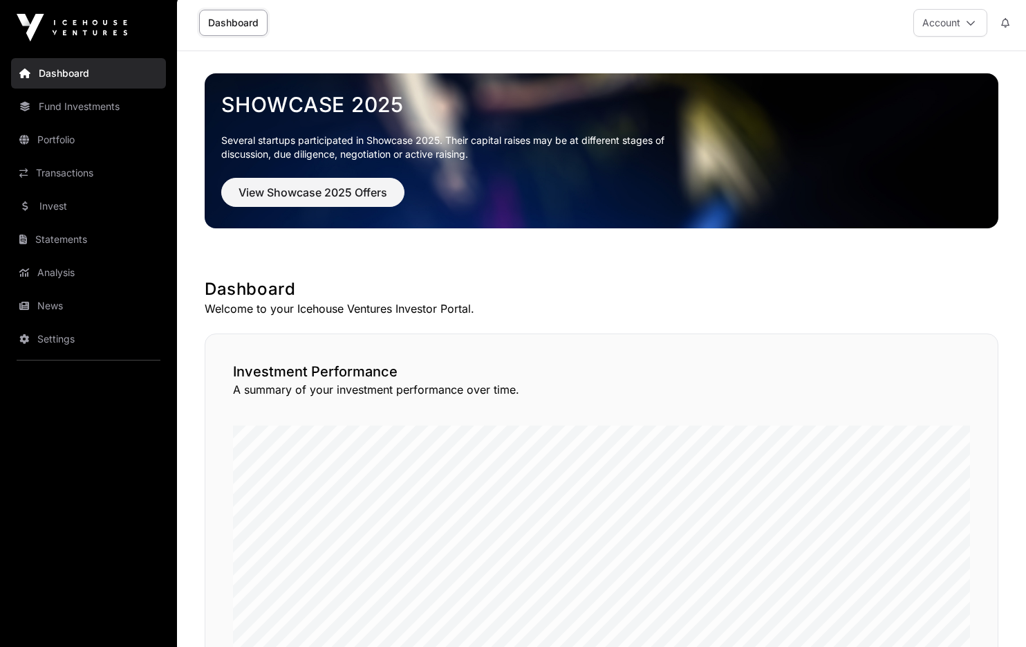
scroll to position [5, 0]
click at [333, 189] on span "View Showcase 2025 Offers" at bounding box center [313, 192] width 149 height 17
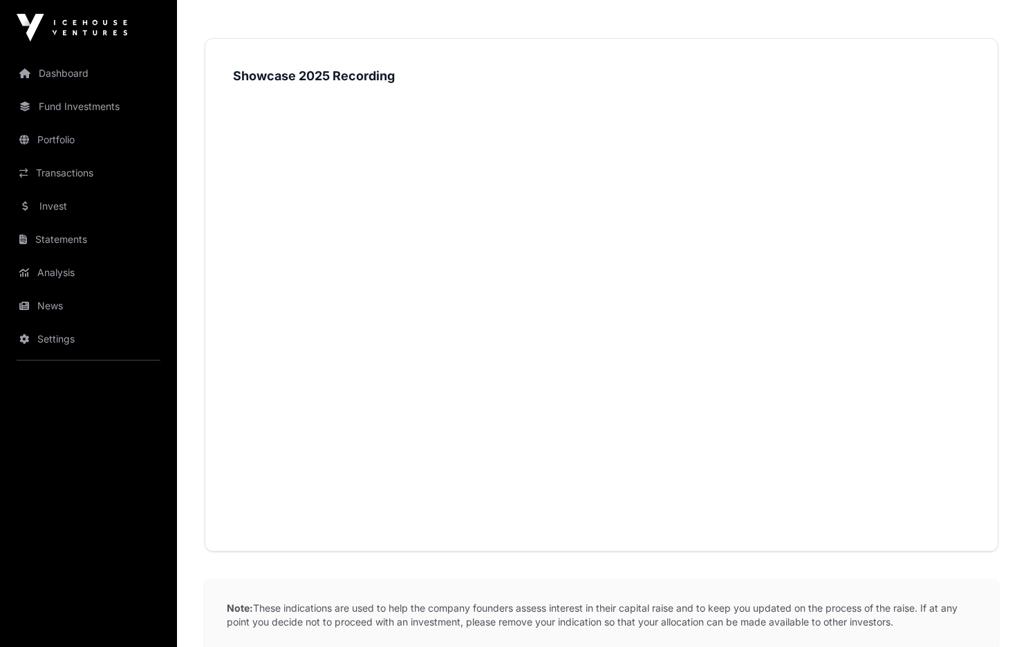
scroll to position [787, 0]
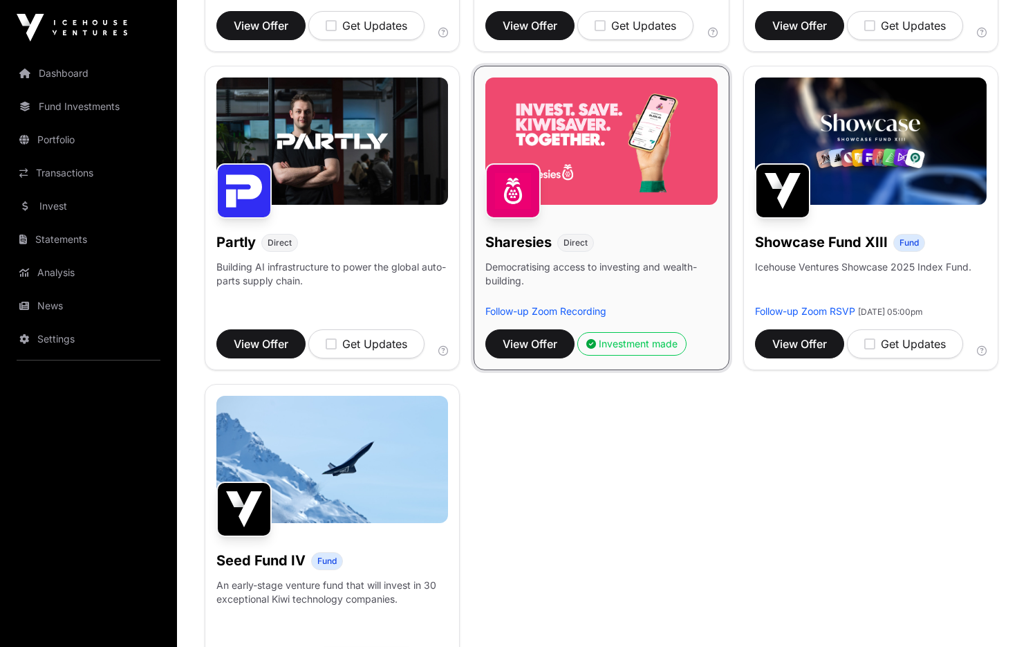
click at [608, 346] on div "Investment made" at bounding box center [632, 344] width 91 height 14
click at [549, 342] on span "View Offer" at bounding box center [530, 343] width 55 height 17
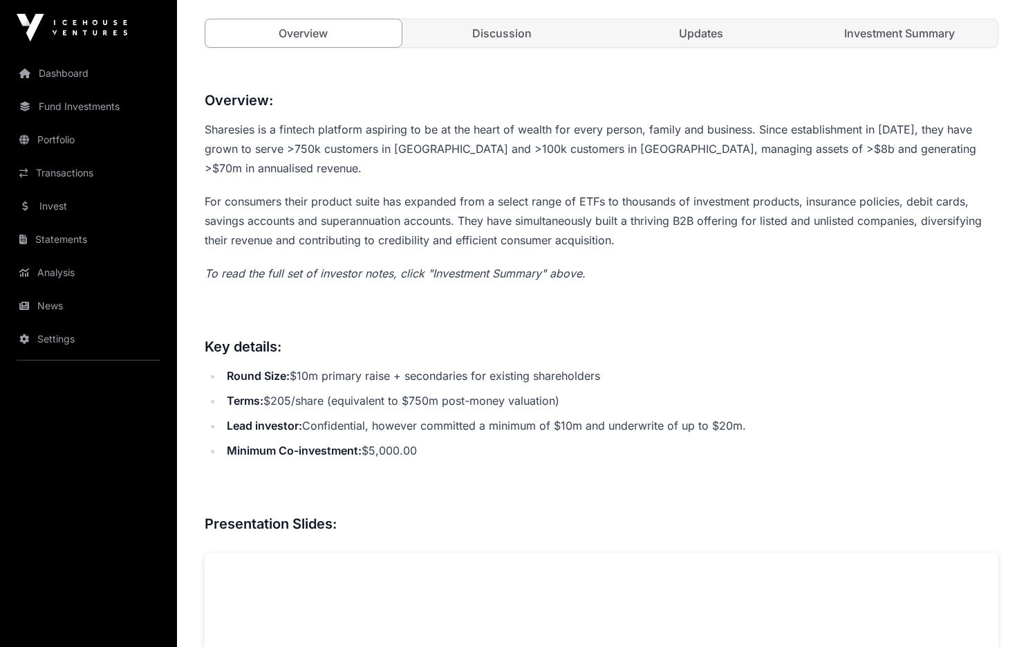
scroll to position [513, 0]
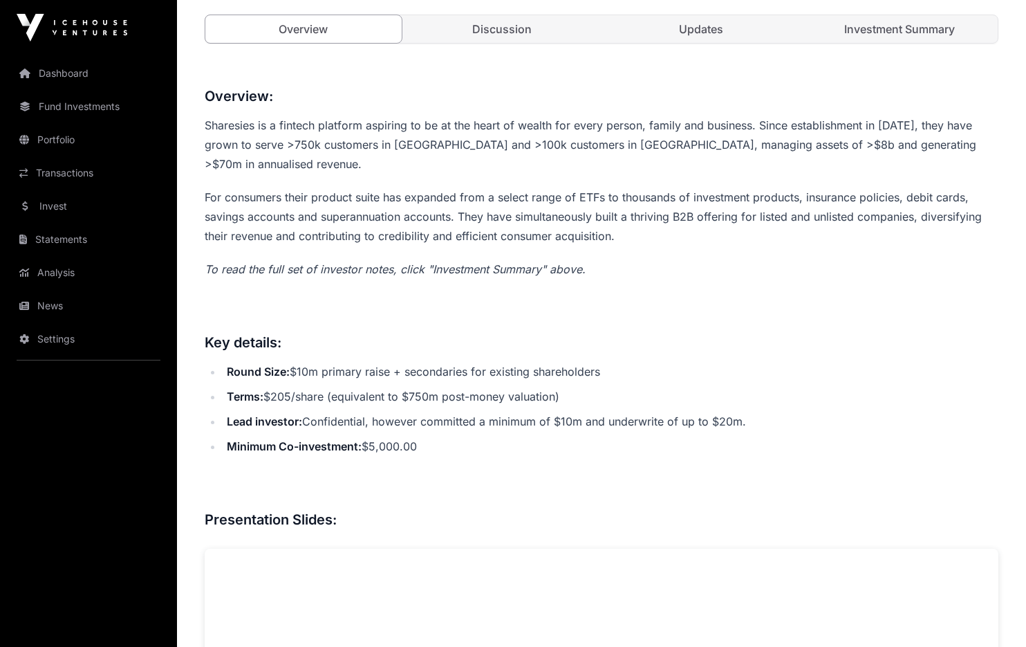
click at [896, 43] on link "Investment Summary" at bounding box center [900, 29] width 196 height 28
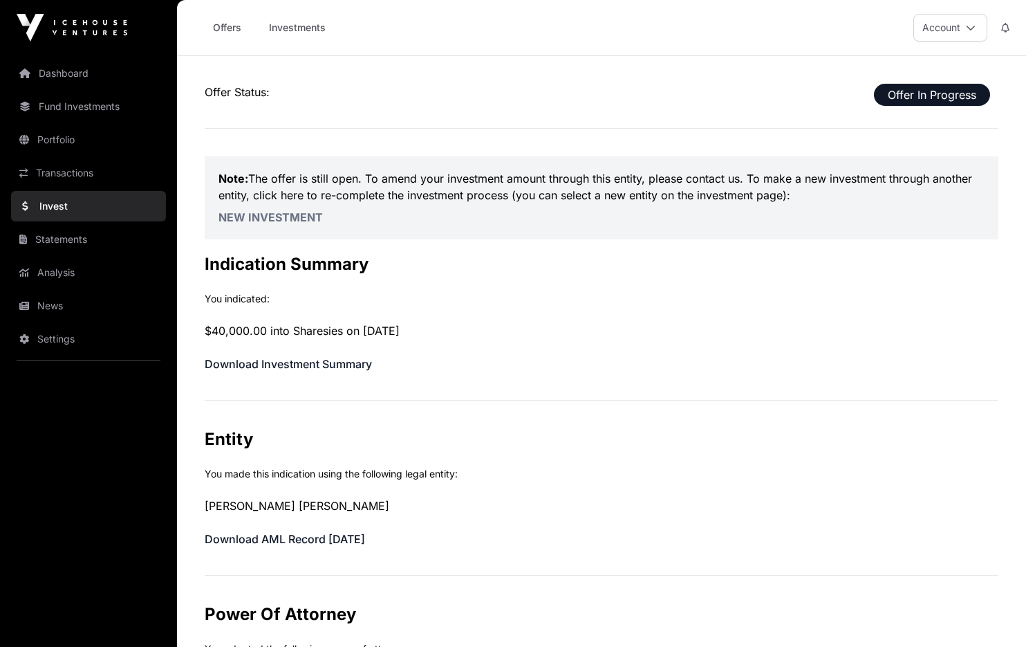
click at [969, 24] on icon at bounding box center [971, 28] width 10 height 10
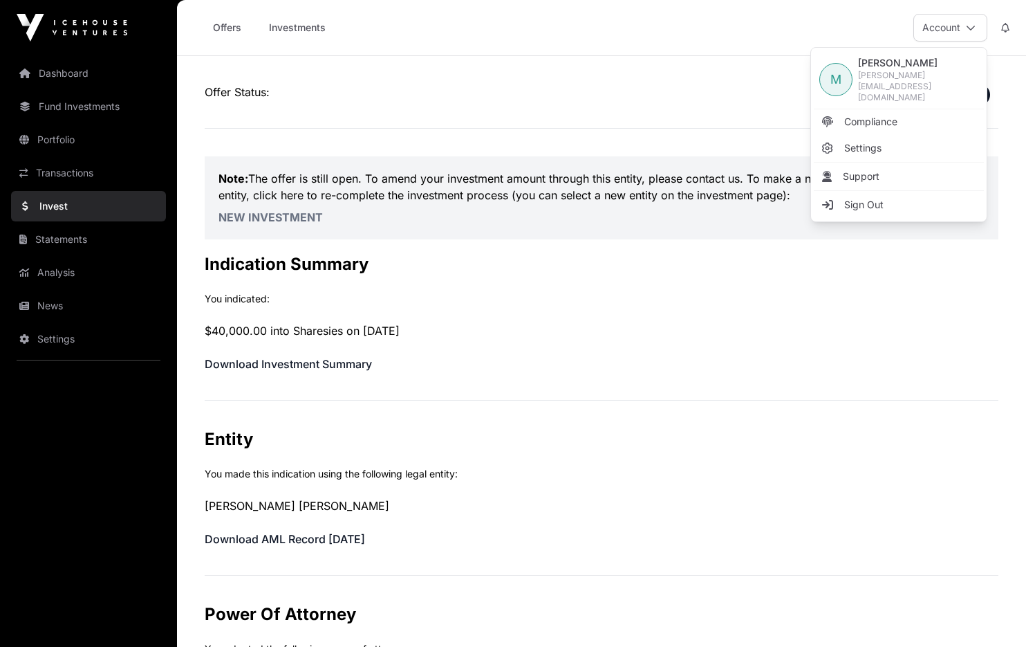
click at [684, 98] on p "Offer Status: Offer In Progress" at bounding box center [602, 92] width 794 height 17
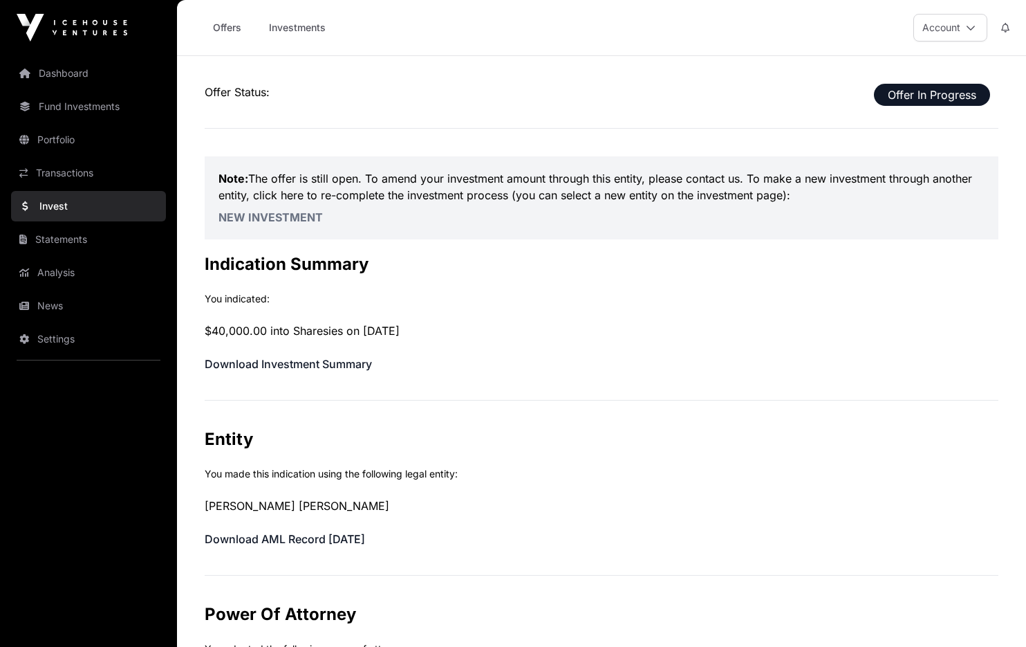
click at [292, 26] on link "Investments" at bounding box center [297, 28] width 75 height 26
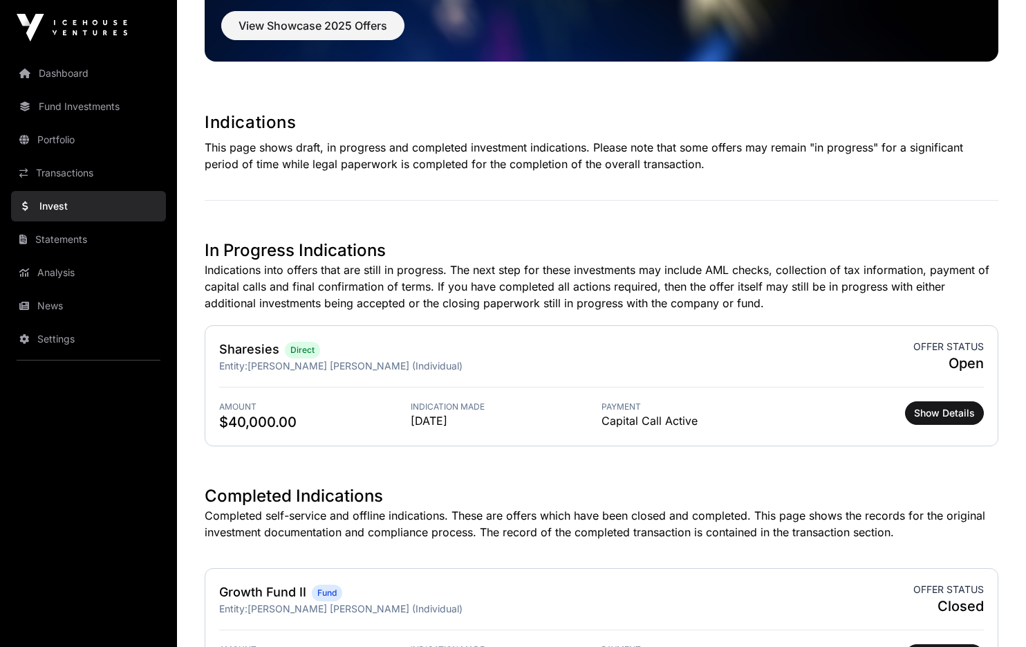
scroll to position [184, 0]
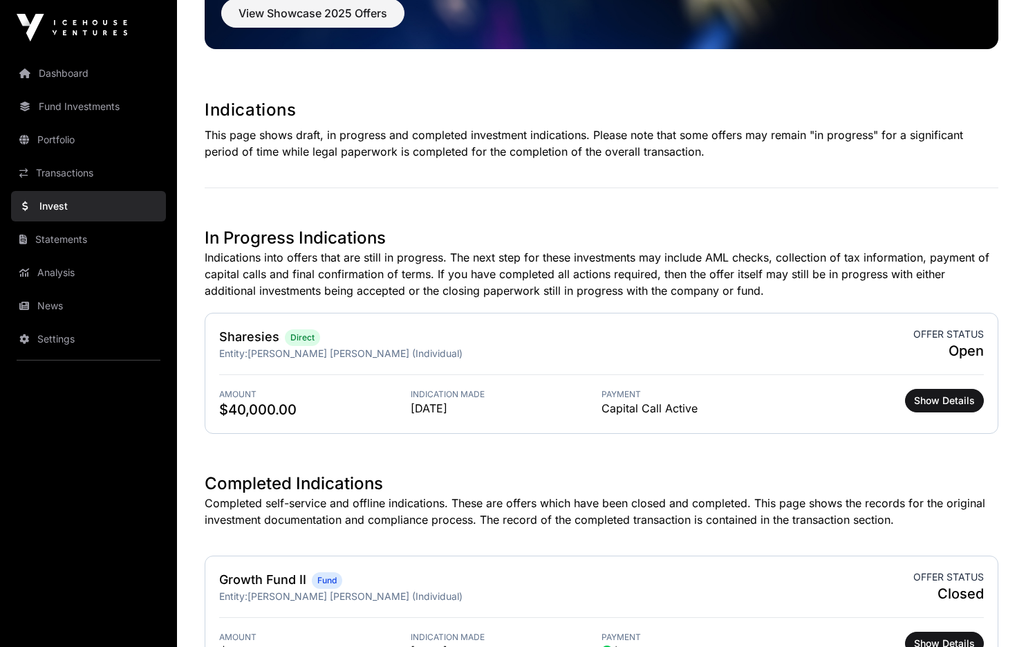
click at [301, 338] on span "Direct" at bounding box center [302, 337] width 24 height 11
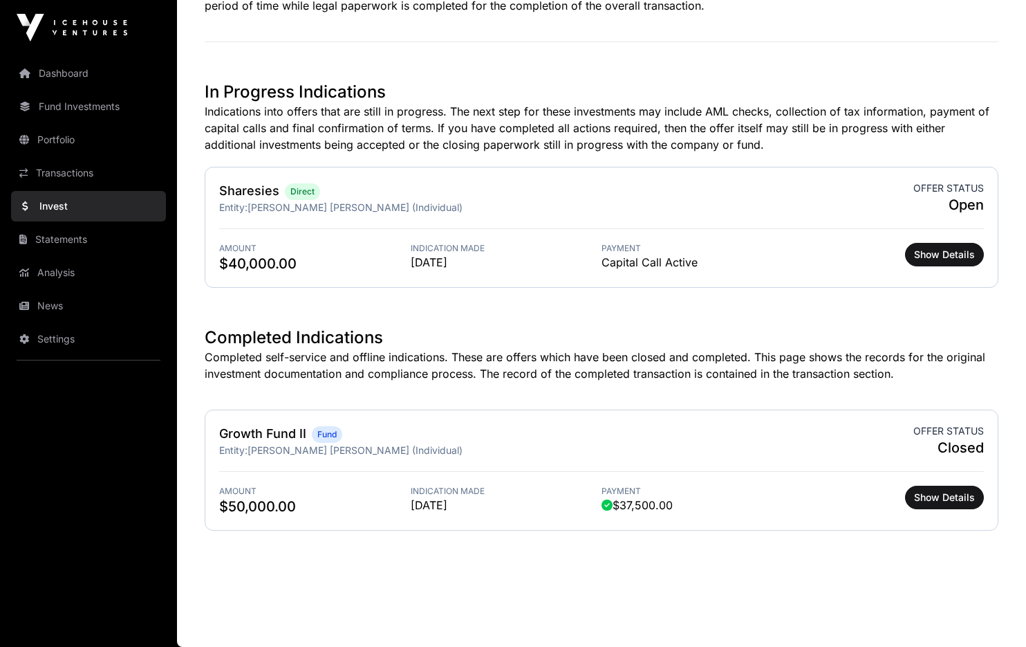
scroll to position [330, 0]
click at [940, 257] on span "Show Details" at bounding box center [944, 255] width 61 height 14
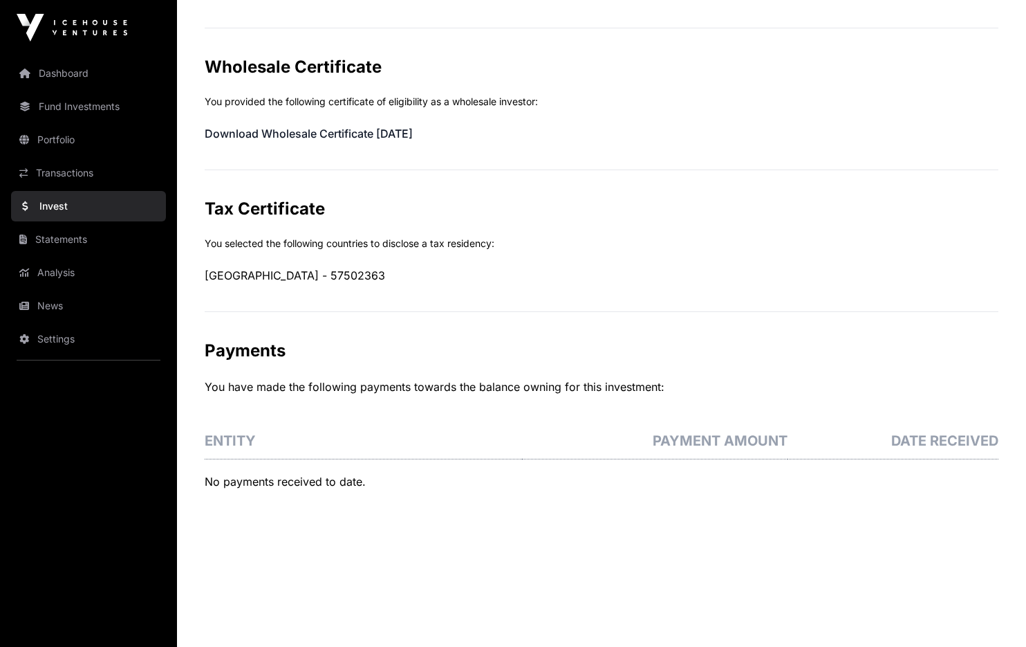
scroll to position [688, 0]
click at [66, 167] on link "Transactions" at bounding box center [88, 173] width 155 height 30
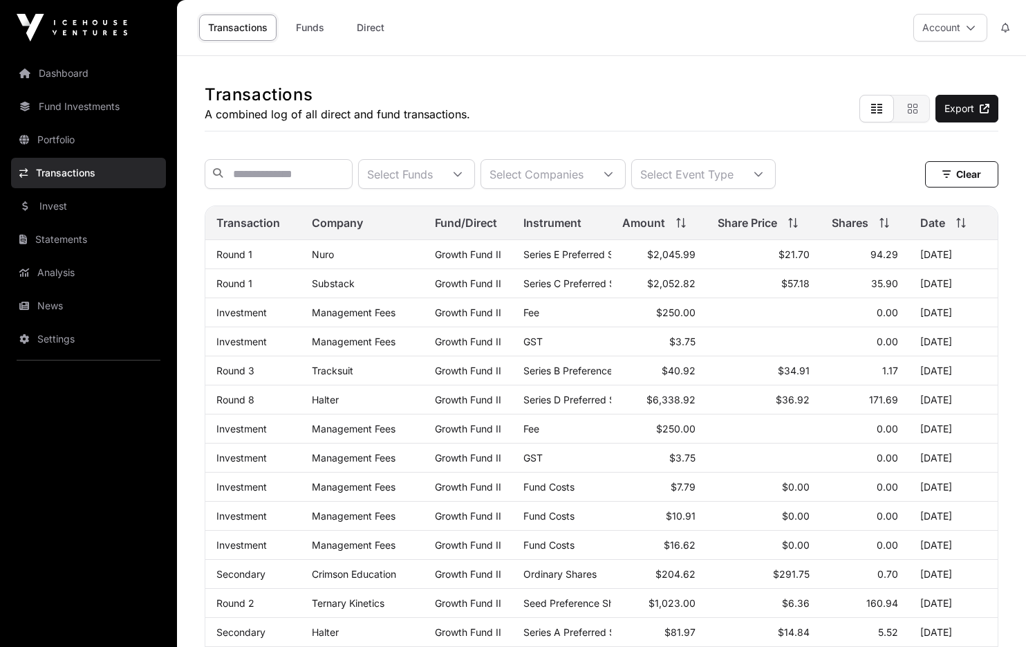
click at [614, 171] on icon at bounding box center [609, 174] width 10 height 10
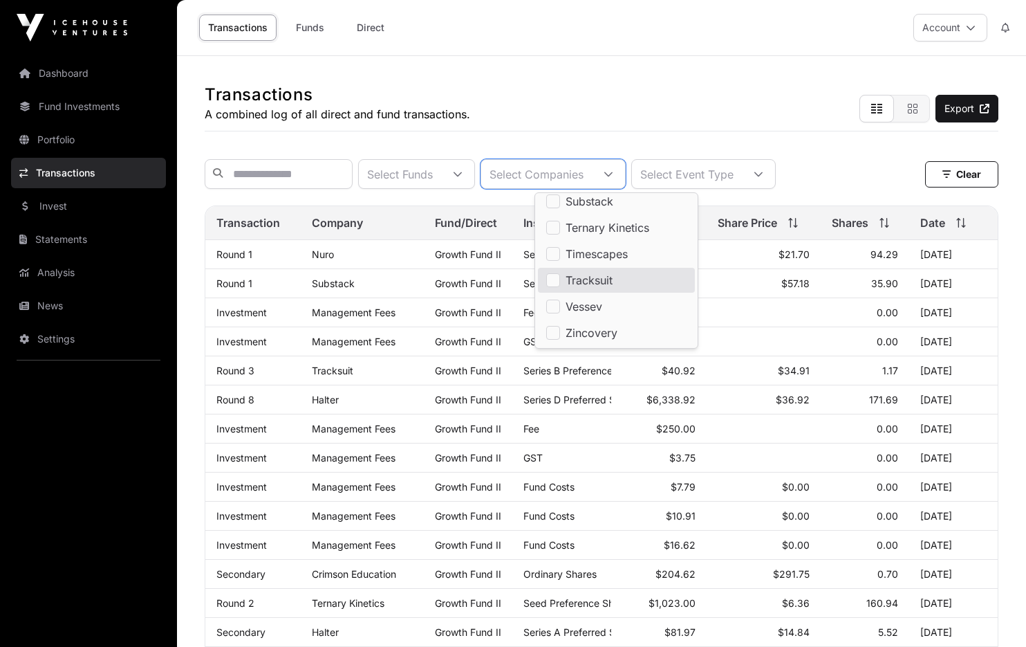
scroll to position [270, 0]
click at [726, 97] on div "Transactions A combined log of all direct and fund transactions. Export" at bounding box center [602, 93] width 794 height 75
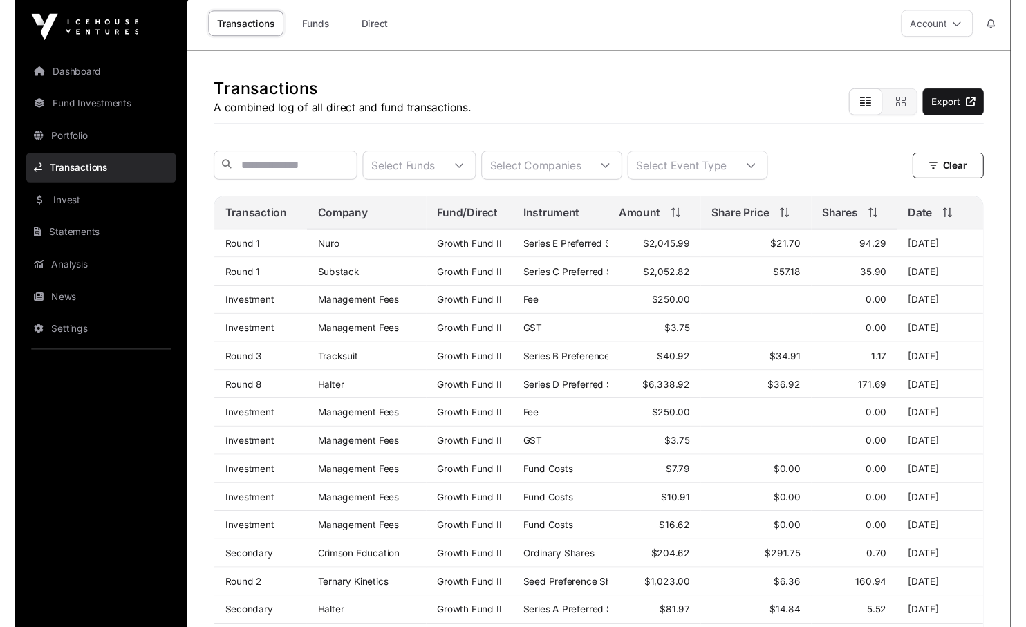
scroll to position [3, 0]
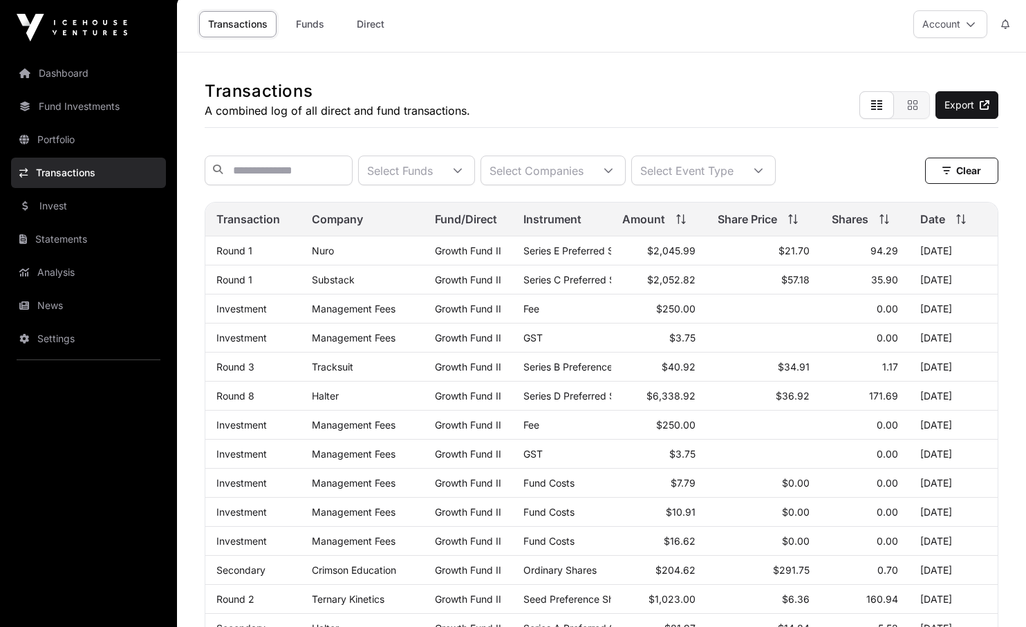
click at [66, 68] on link "Dashboard" at bounding box center [88, 73] width 155 height 30
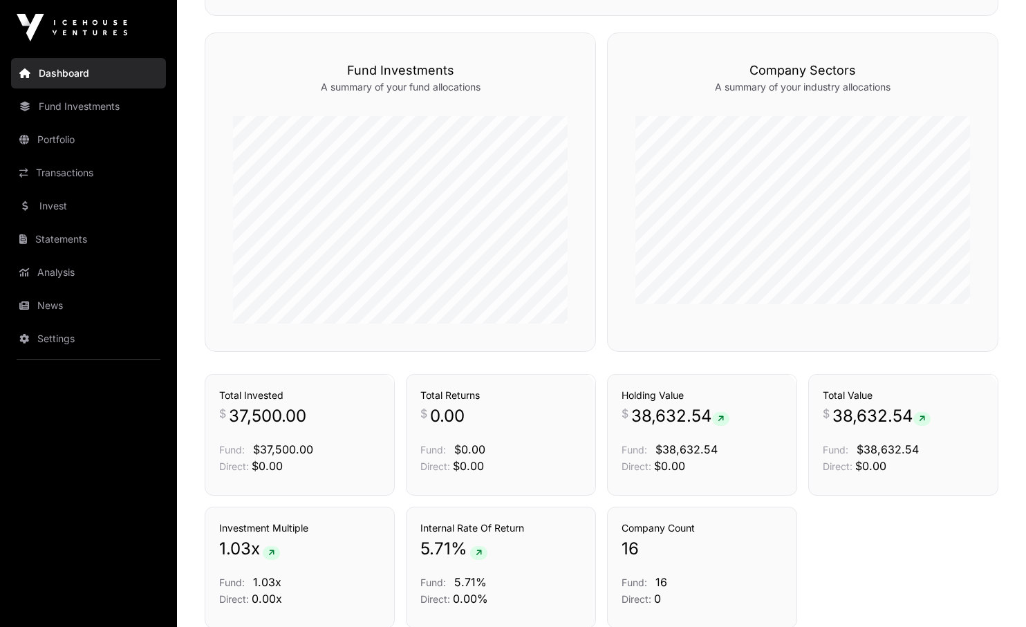
scroll to position [757, 0]
click at [59, 111] on link "Fund Investments" at bounding box center [88, 106] width 155 height 30
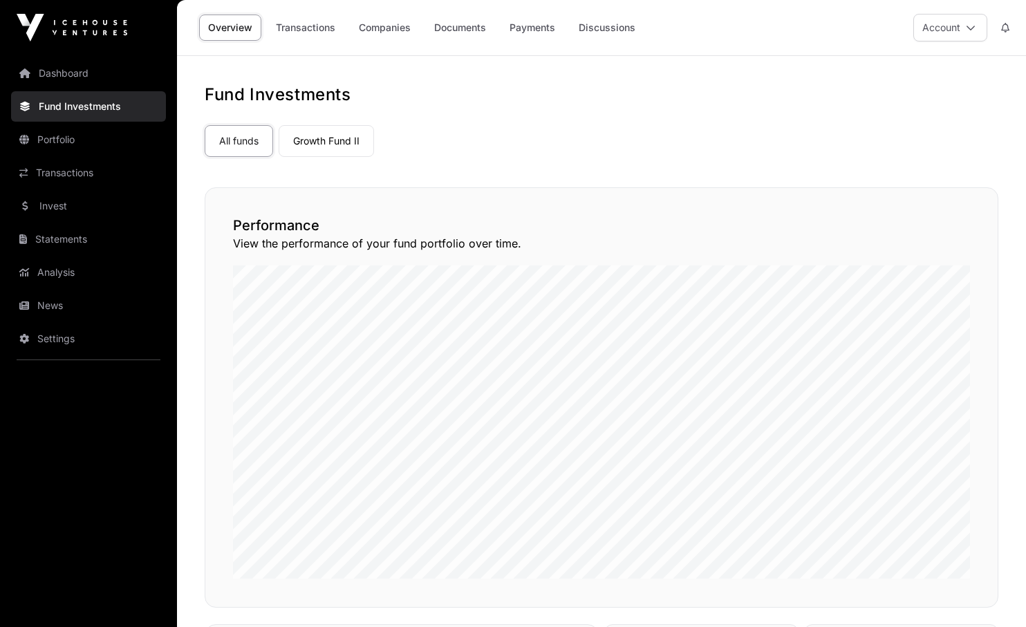
click at [55, 307] on link "News" at bounding box center [88, 305] width 155 height 30
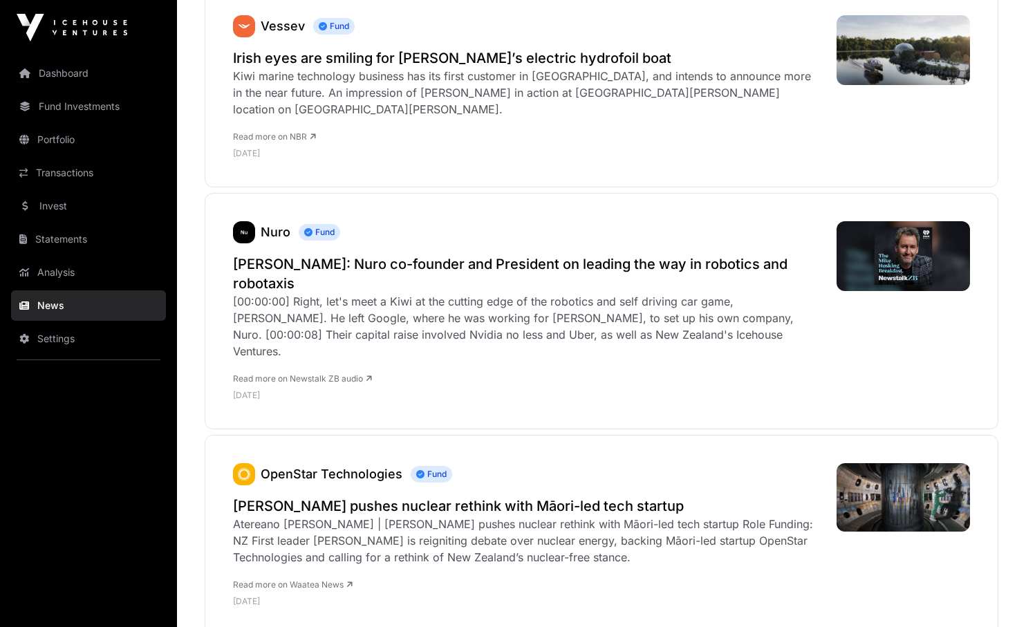
scroll to position [-69, 0]
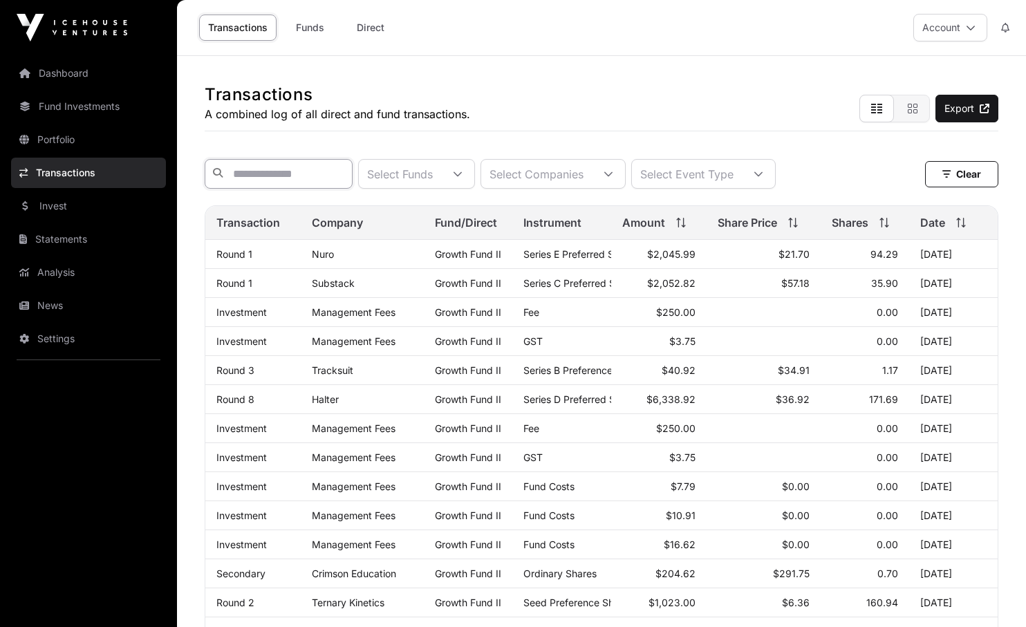
click at [262, 178] on input "text" at bounding box center [279, 174] width 148 height 30
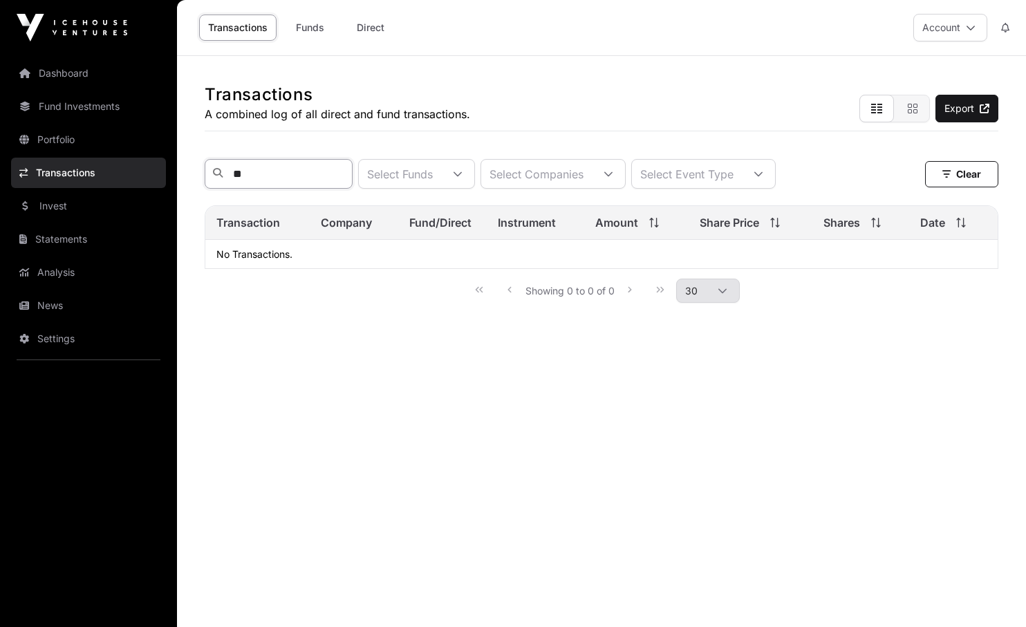
type input "*"
